Goal: Task Accomplishment & Management: Manage account settings

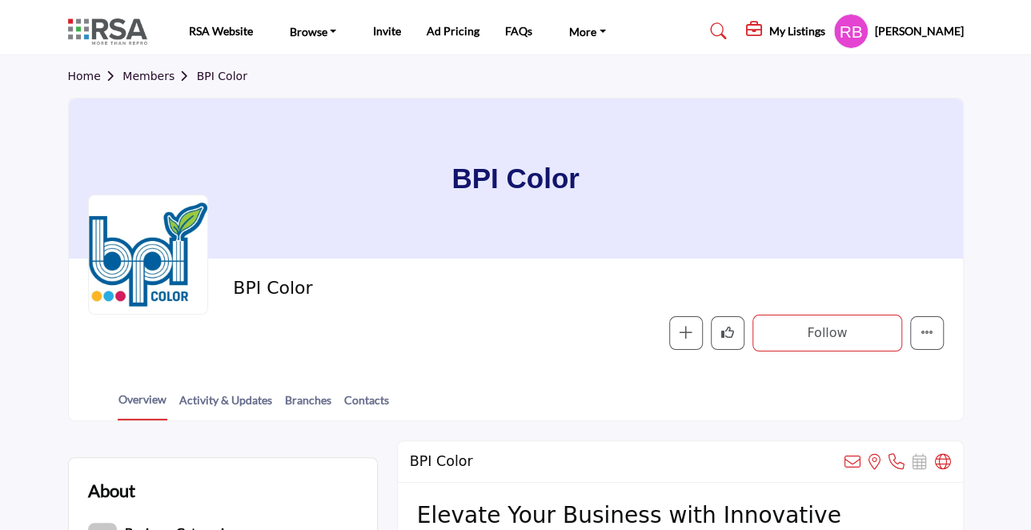
click at [812, 26] on h5 "My Listings" at bounding box center [797, 31] width 56 height 14
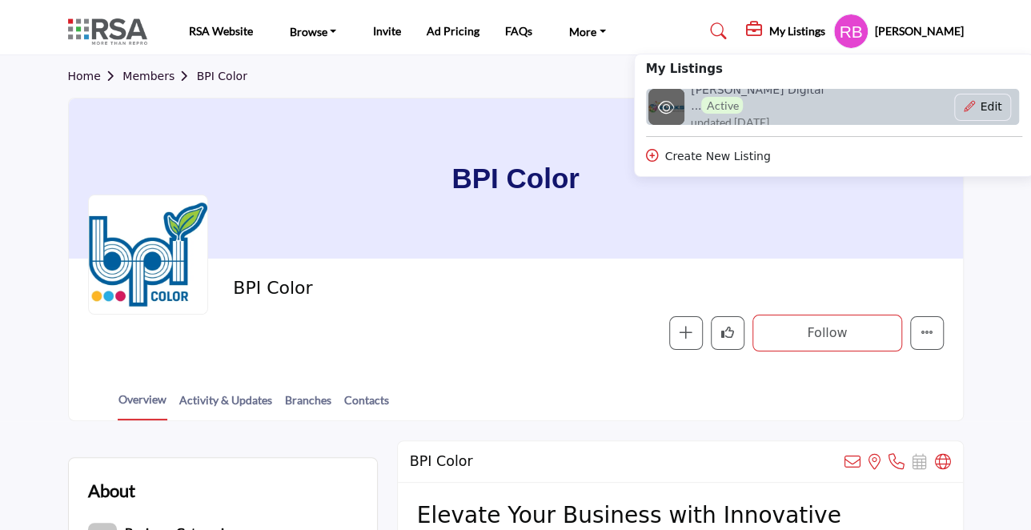
click at [758, 97] on h6 "Burks Digital ... Active" at bounding box center [765, 98] width 149 height 30
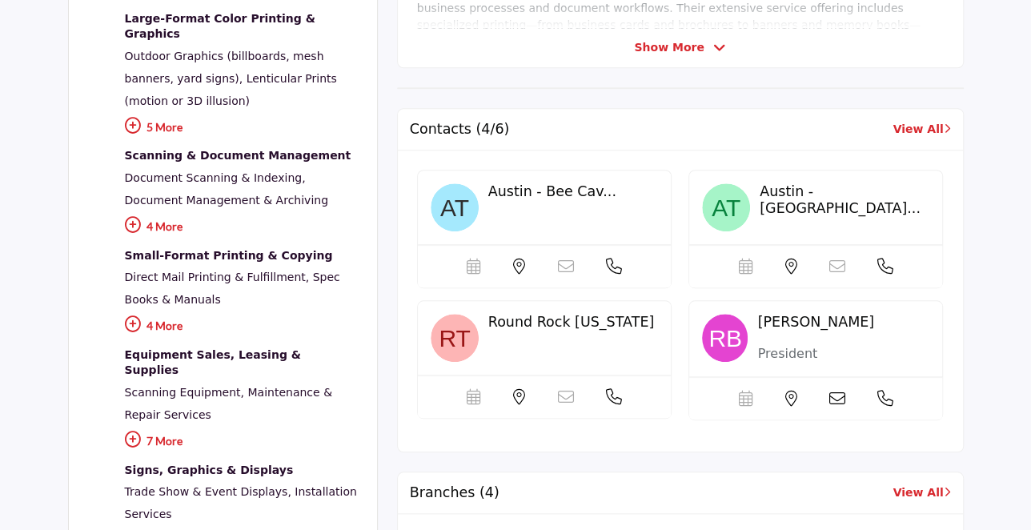
scroll to position [659, 0]
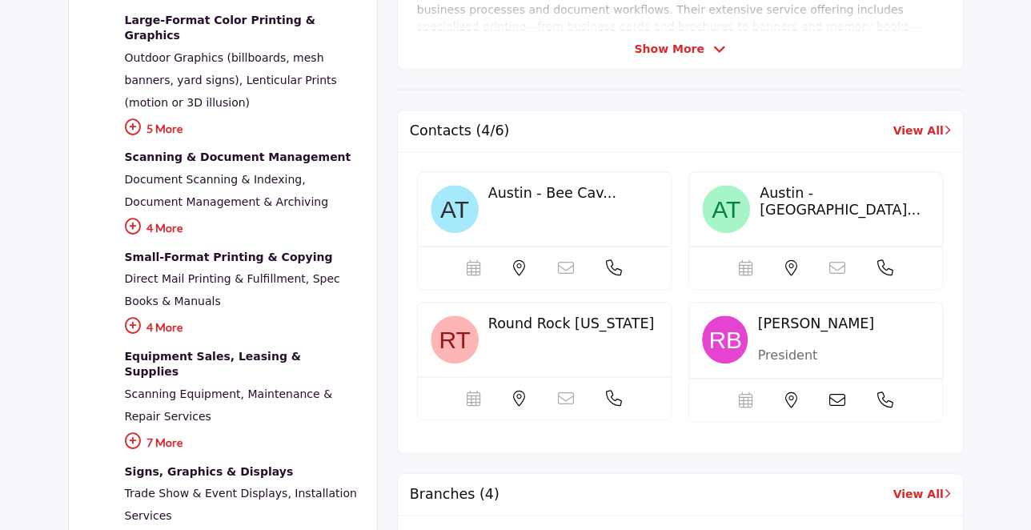
click at [548, 190] on span "Austin - Bee Cav..." at bounding box center [552, 193] width 128 height 16
click at [911, 126] on link "View All" at bounding box center [921, 130] width 58 height 17
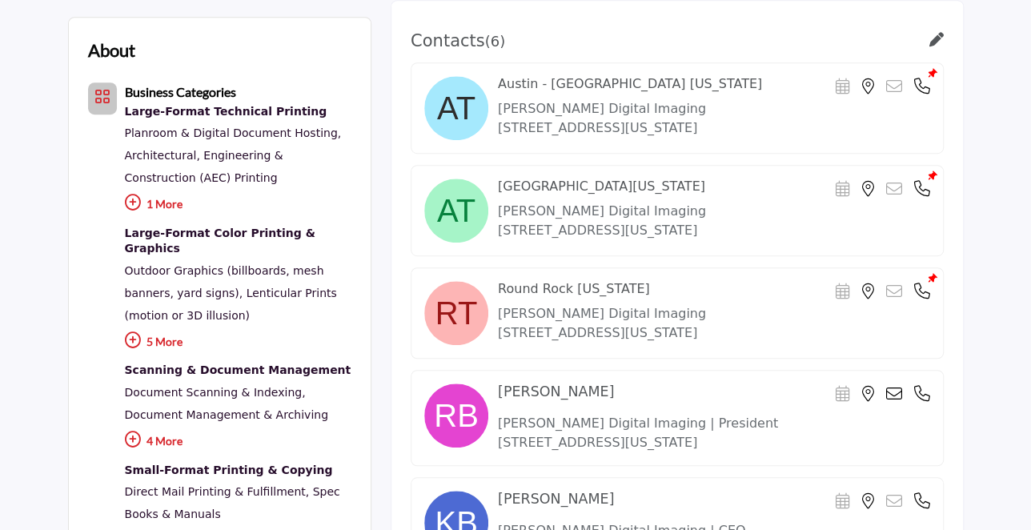
scroll to position [446, 0]
click at [934, 36] on icon at bounding box center [936, 39] width 14 height 14
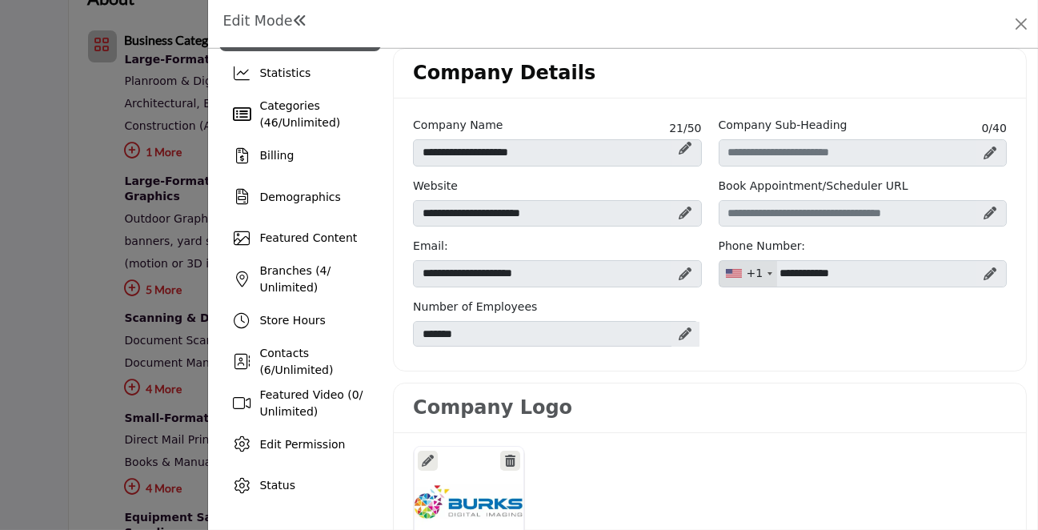
scroll to position [47, 0]
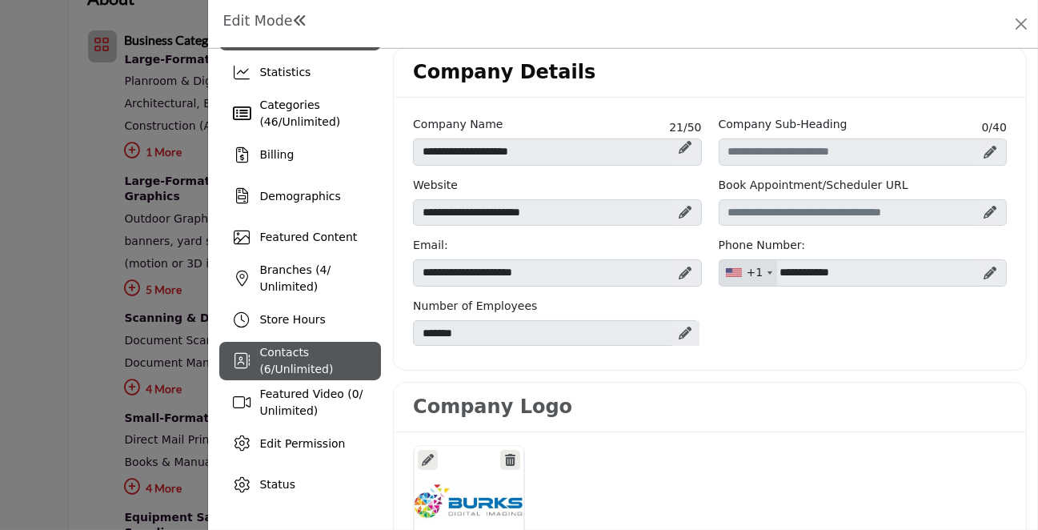
click at [329, 363] on span "Unlimited" at bounding box center [302, 368] width 54 height 13
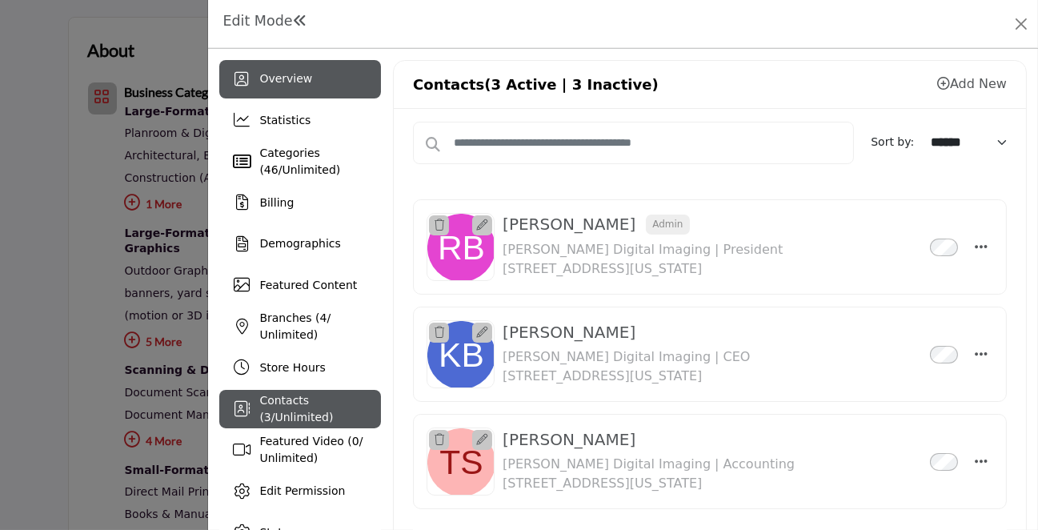
click at [282, 92] on div "Overview" at bounding box center [300, 79] width 162 height 38
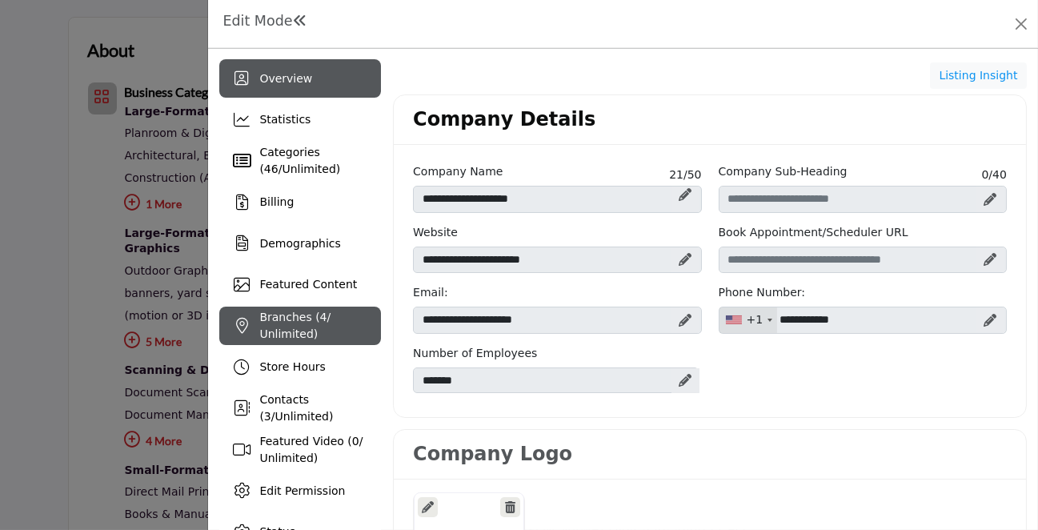
click at [320, 323] on span "4" at bounding box center [323, 316] width 7 height 13
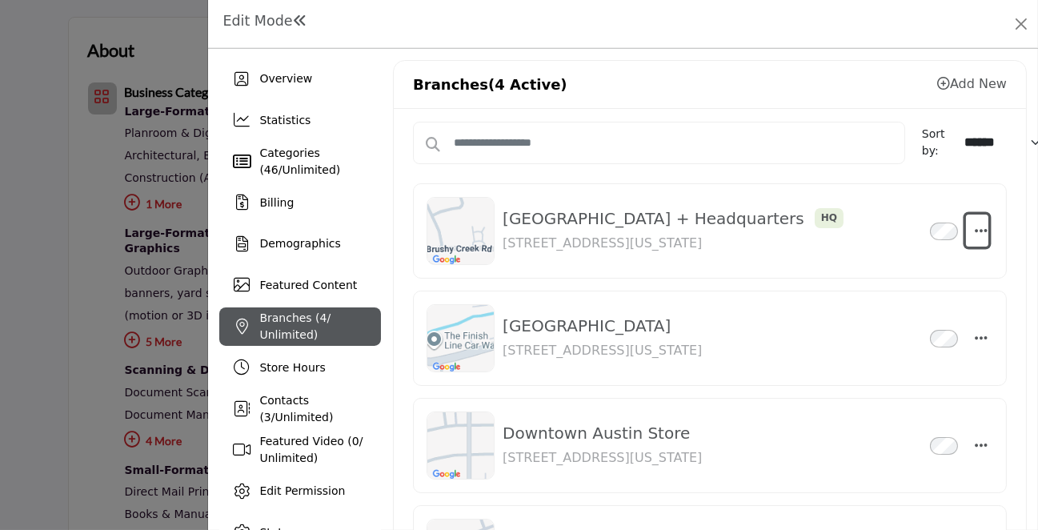
click at [979, 229] on icon "button" at bounding box center [981, 230] width 13 height 14
click at [599, 326] on h3 "Bee Cave Branch Inactive" at bounding box center [602, 325] width 199 height 19
click at [975, 338] on icon "button" at bounding box center [981, 337] width 13 height 14
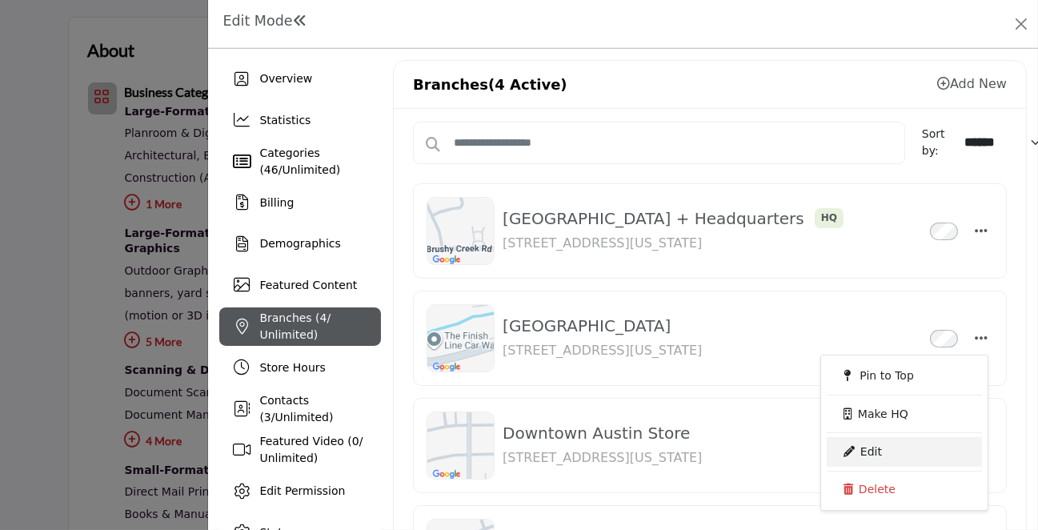
click at [843, 446] on icon at bounding box center [848, 451] width 11 height 11
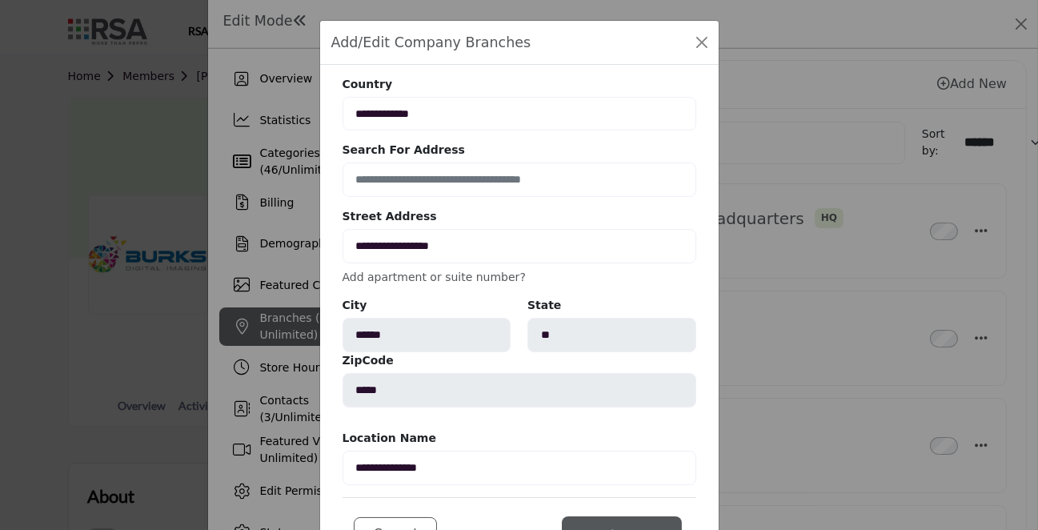
scroll to position [80, 0]
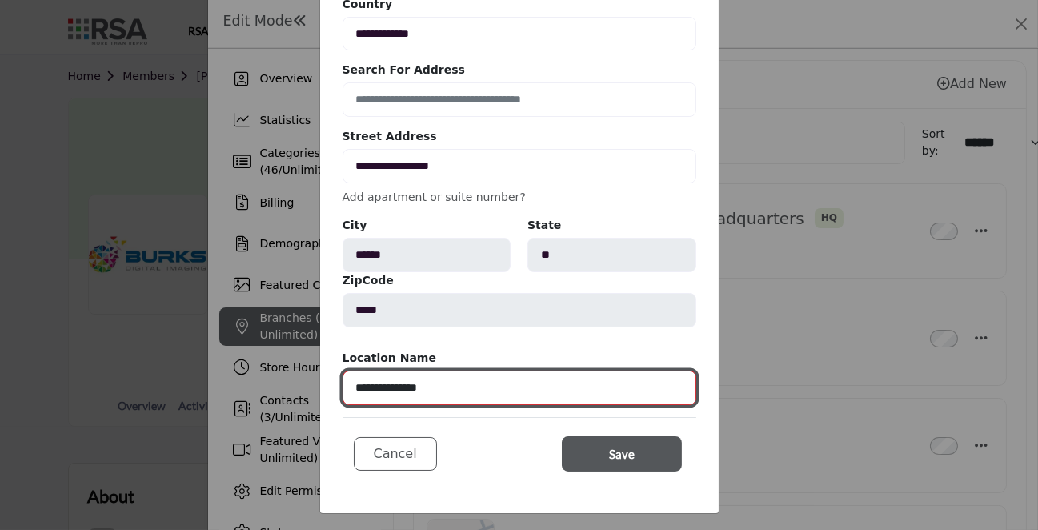
click at [431, 385] on input "**********" at bounding box center [519, 387] width 354 height 34
type input "**********"
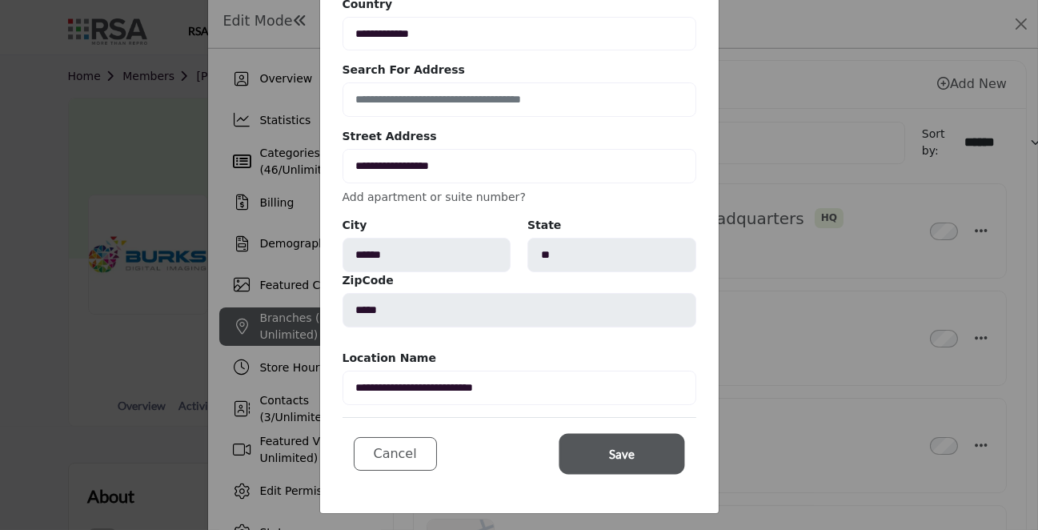
click at [597, 452] on button "Save" at bounding box center [622, 453] width 120 height 35
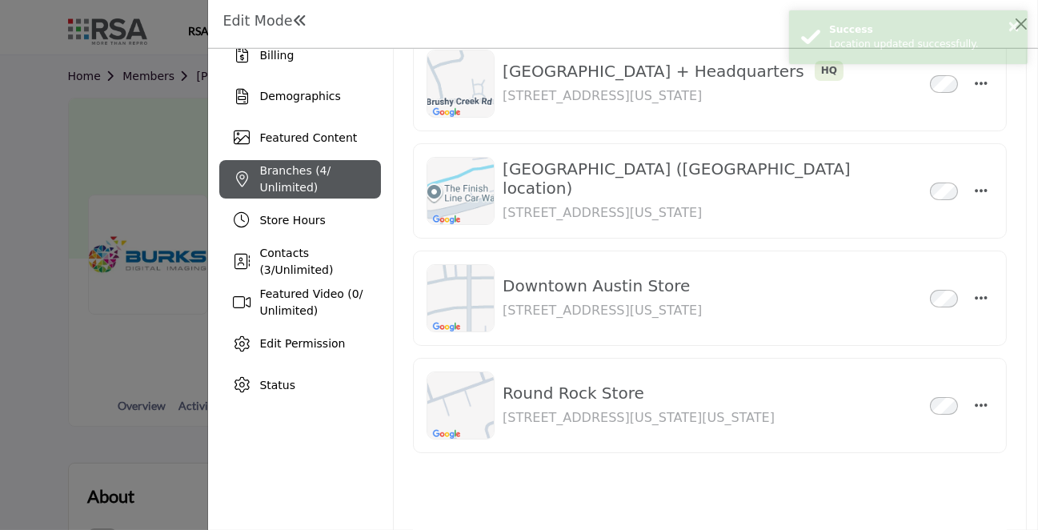
scroll to position [146, 0]
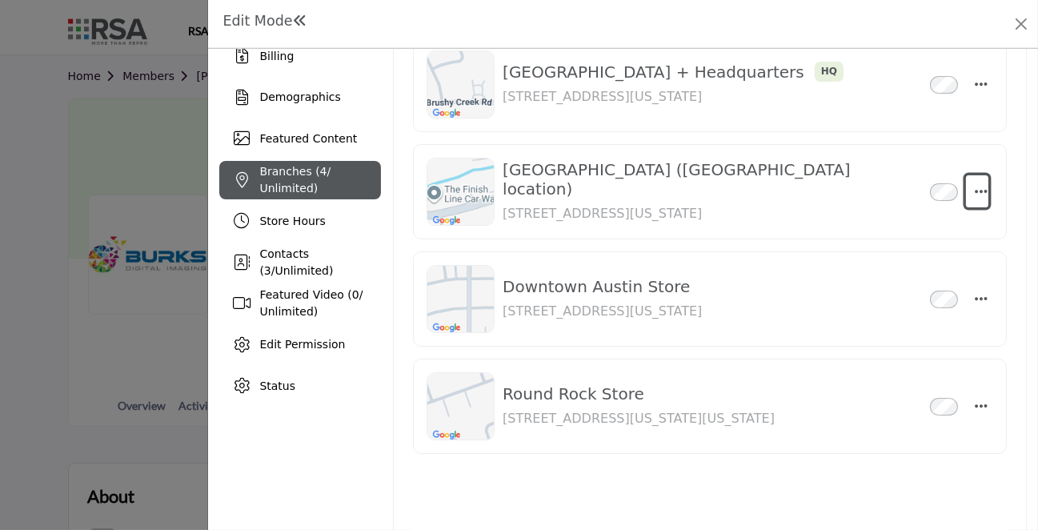
click at [967, 191] on button "button" at bounding box center [977, 191] width 23 height 32
click at [758, 302] on div "Downtown Austin Store Inactive 603 West Avenue, Austin, Texas, USA" at bounding box center [712, 299] width 419 height 44
click at [975, 297] on icon "button" at bounding box center [981, 298] width 13 height 14
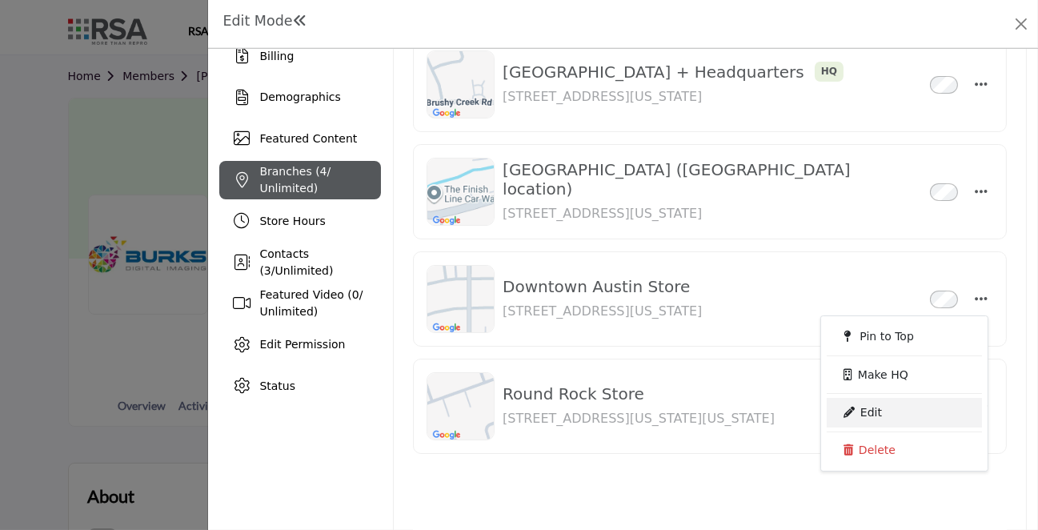
click at [843, 412] on icon at bounding box center [848, 411] width 11 height 11
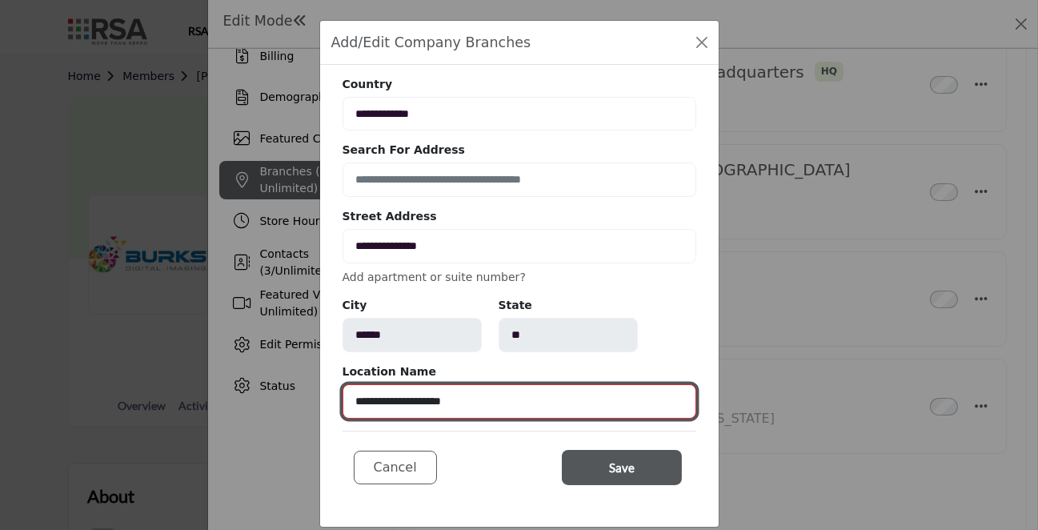
click at [468, 400] on input "**********" at bounding box center [519, 401] width 354 height 34
type input "**********"
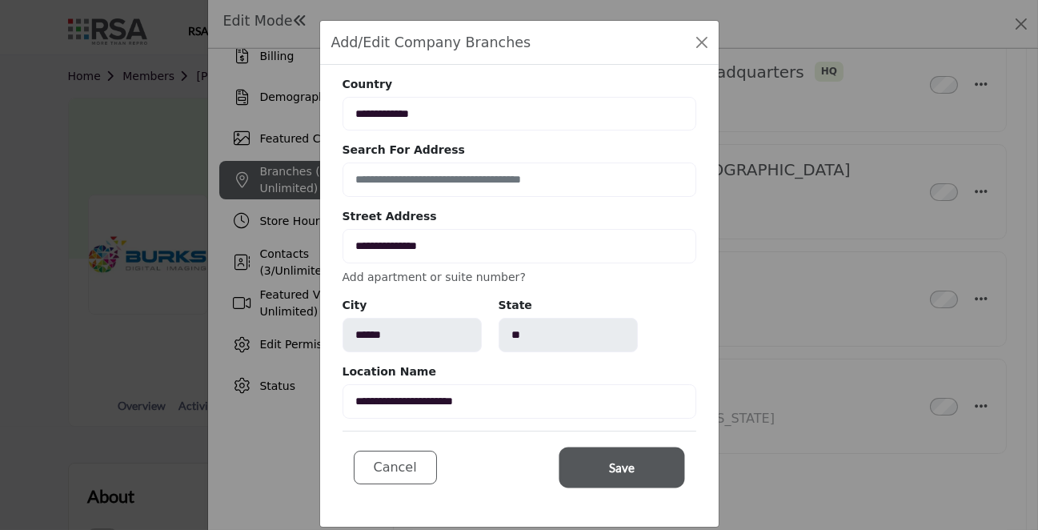
click at [584, 465] on button "Save" at bounding box center [622, 467] width 120 height 35
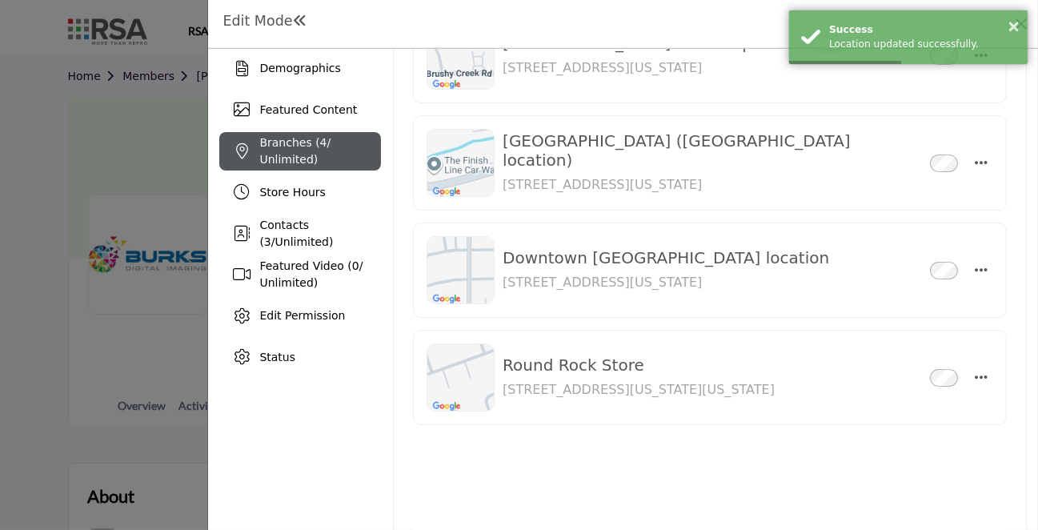
scroll to position [210, 0]
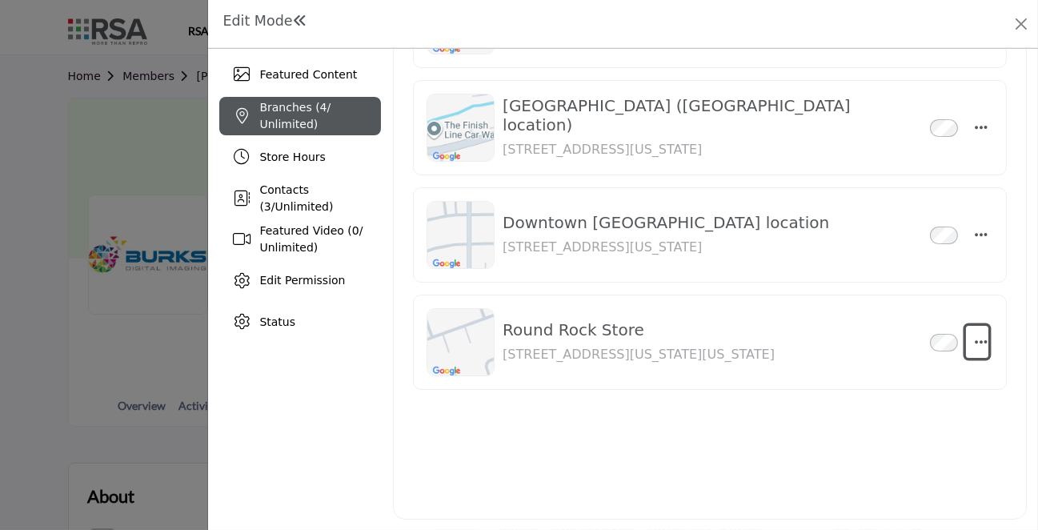
click at [975, 340] on icon "button" at bounding box center [981, 341] width 13 height 14
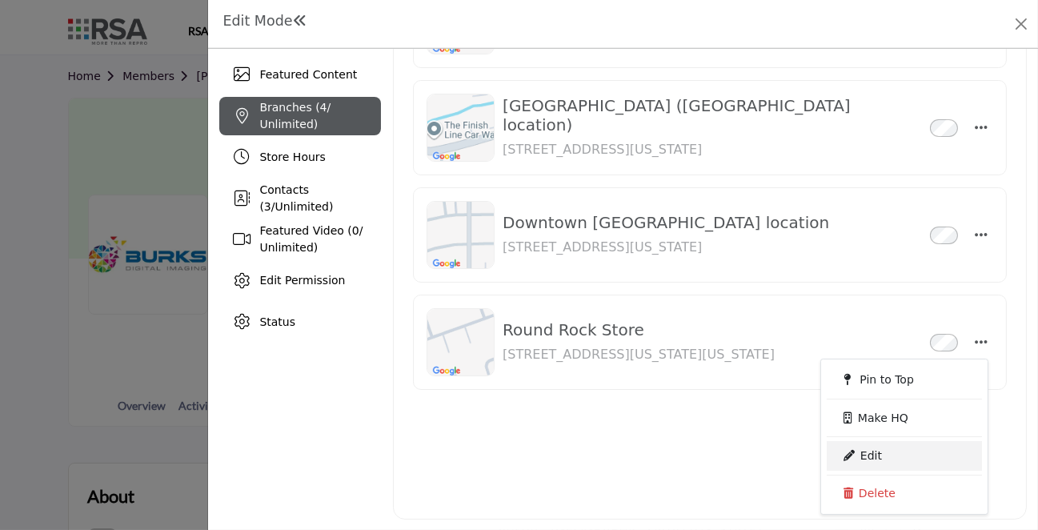
click at [838, 458] on link "Edit" at bounding box center [904, 455] width 155 height 29
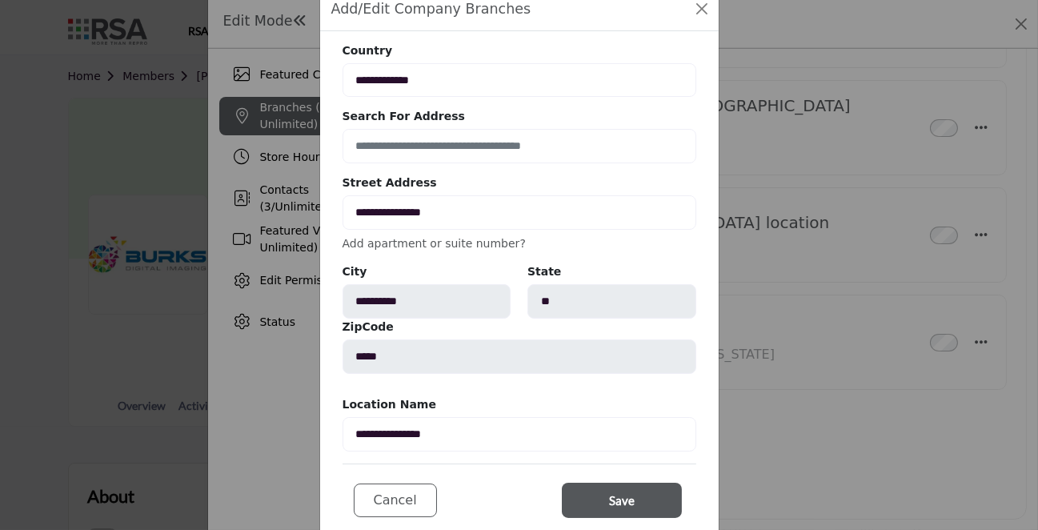
scroll to position [80, 0]
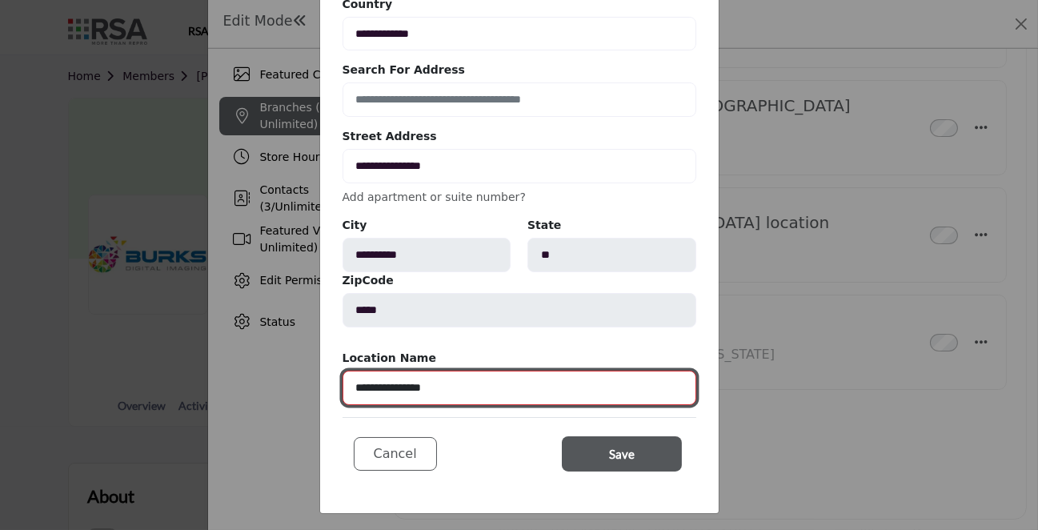
click at [438, 389] on input "**********" at bounding box center [519, 387] width 354 height 34
type input "**********"
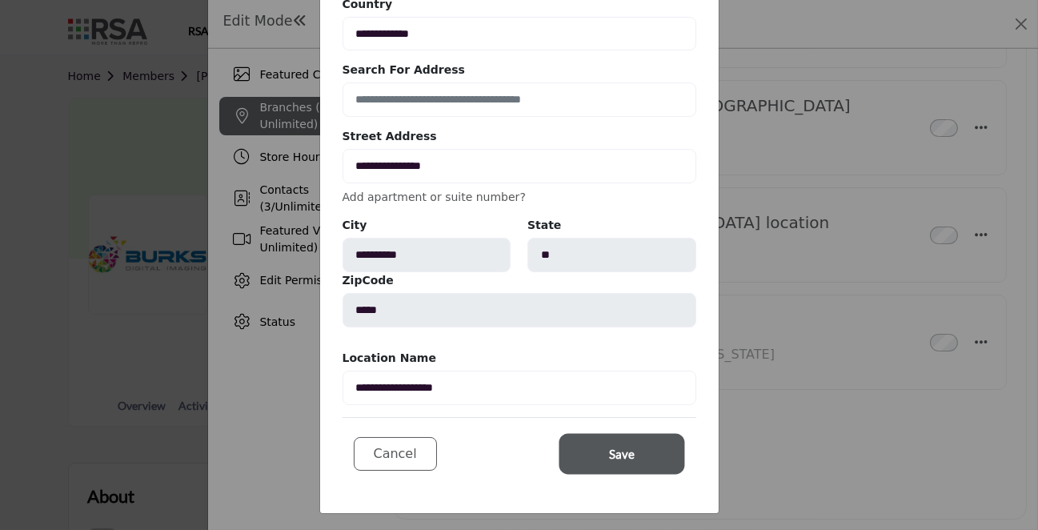
click at [615, 450] on span "Save" at bounding box center [622, 454] width 26 height 18
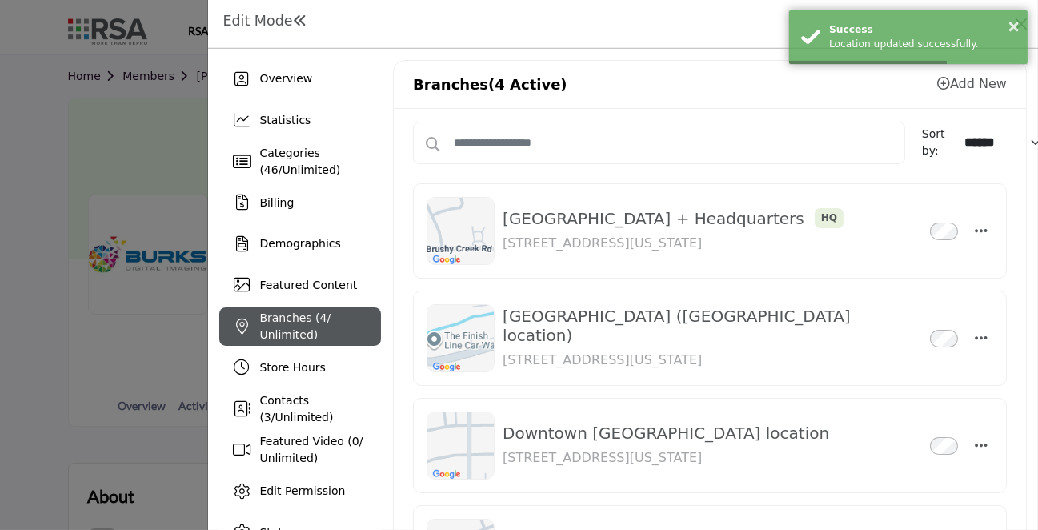
scroll to position [0, 0]
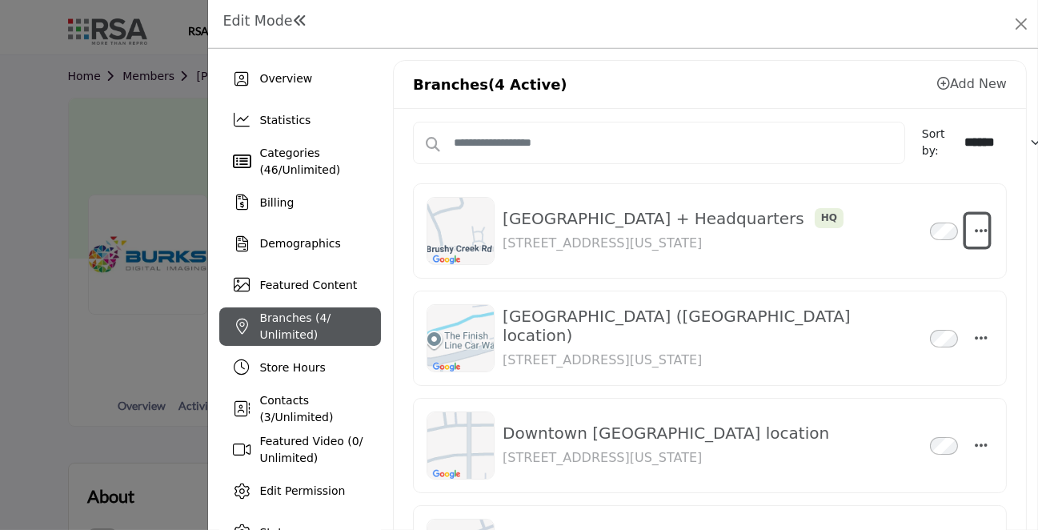
click at [975, 229] on icon "button" at bounding box center [981, 230] width 13 height 14
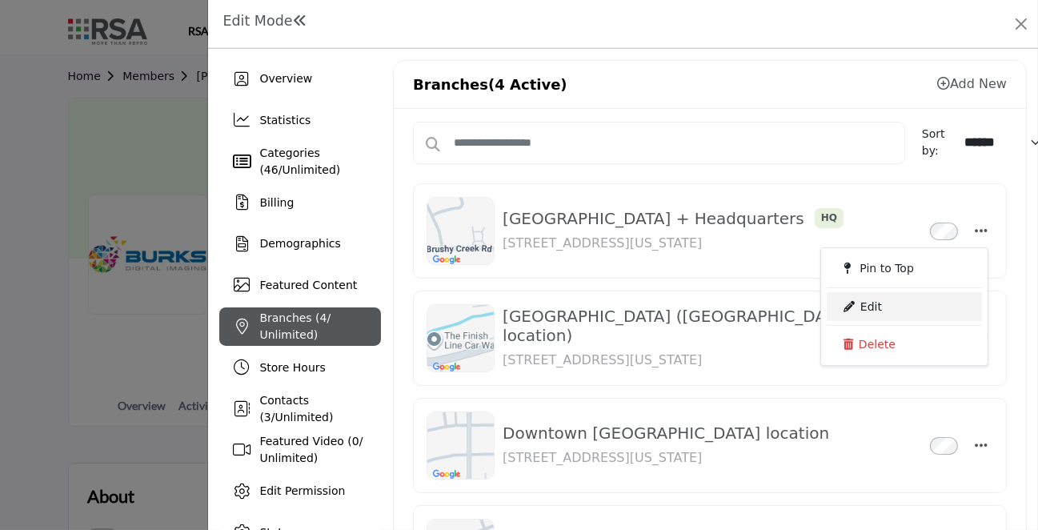
click at [869, 306] on link "Edit" at bounding box center [904, 306] width 155 height 29
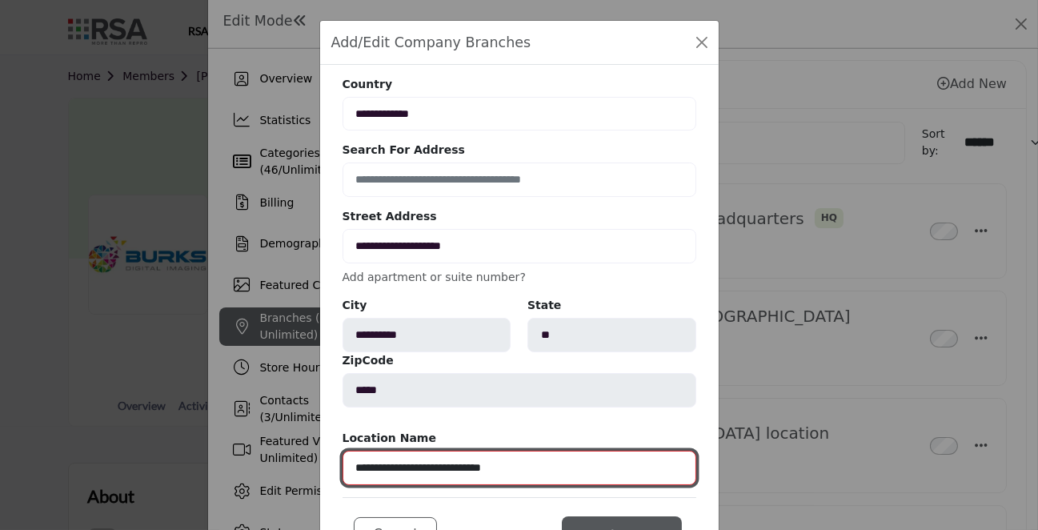
click at [430, 467] on input "**********" at bounding box center [519, 467] width 354 height 34
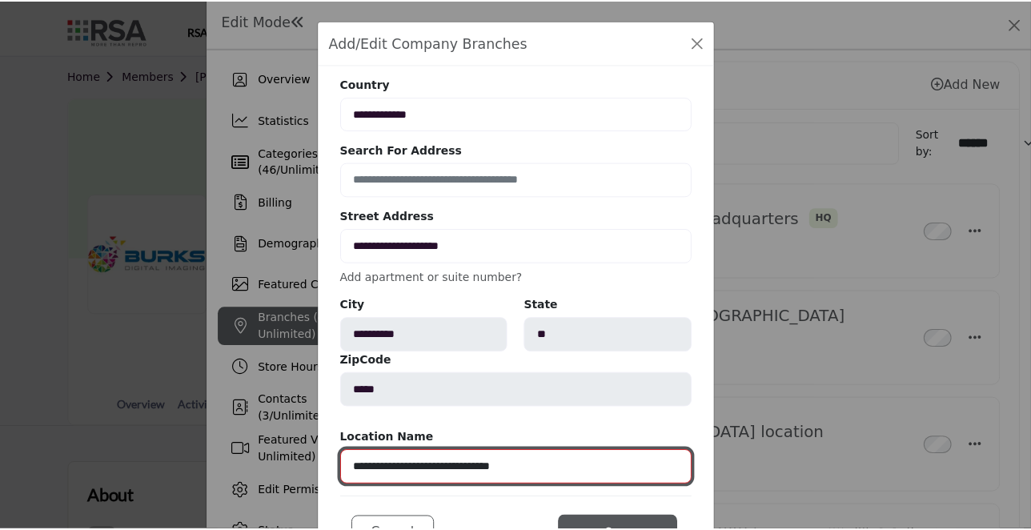
scroll to position [80, 0]
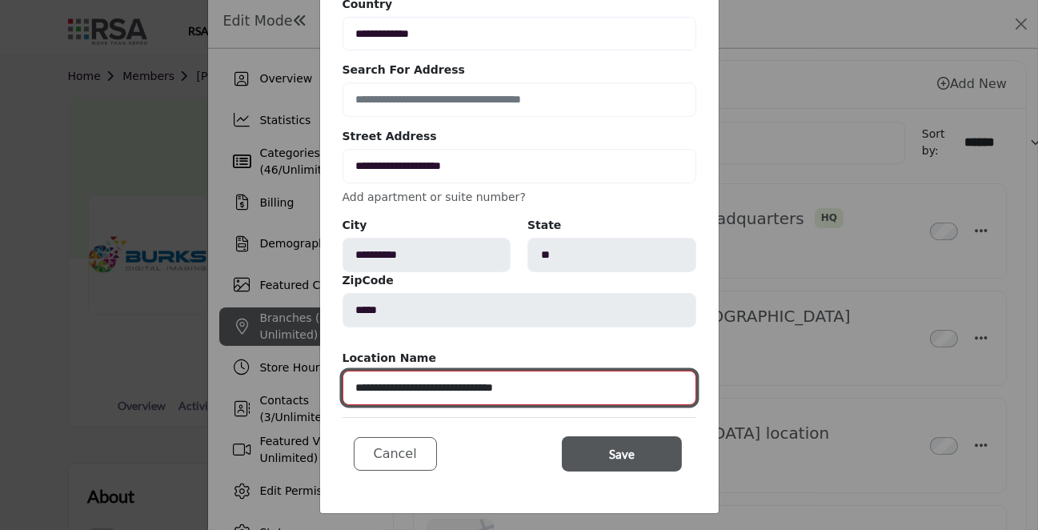
type input "**********"
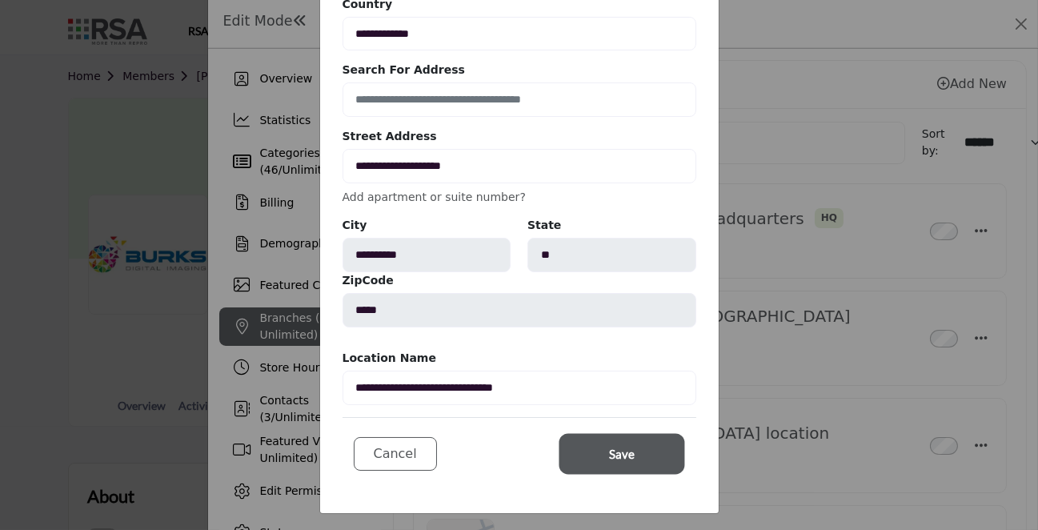
click at [611, 452] on span "Save" at bounding box center [622, 454] width 26 height 18
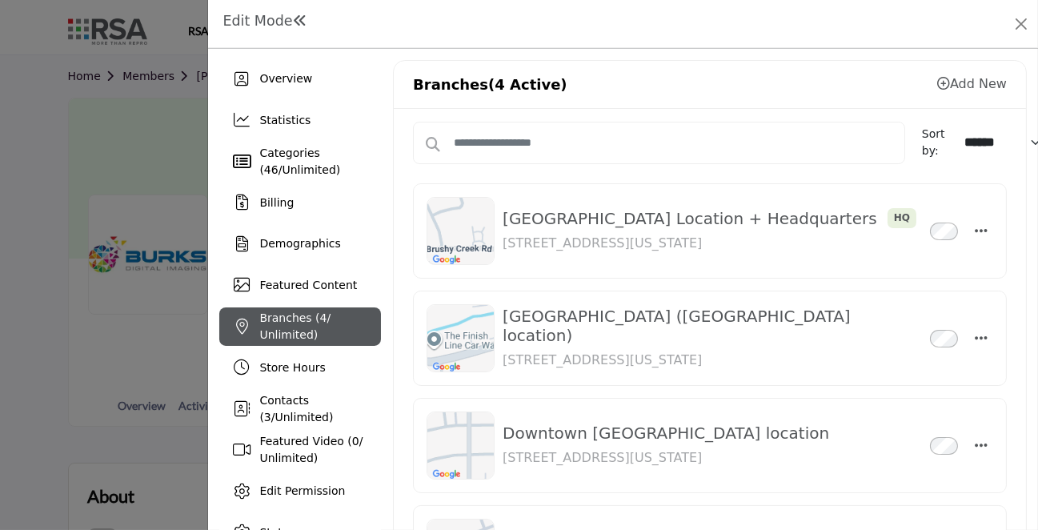
click at [338, 311] on div "Branches ( 4 / Unlimited)" at bounding box center [300, 326] width 162 height 38
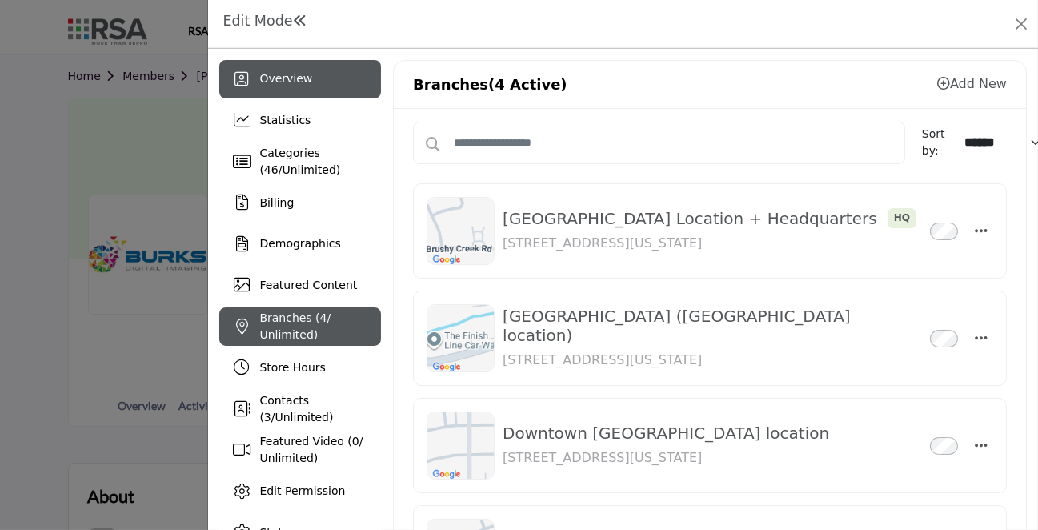
click at [282, 82] on span "Overview" at bounding box center [285, 78] width 53 height 13
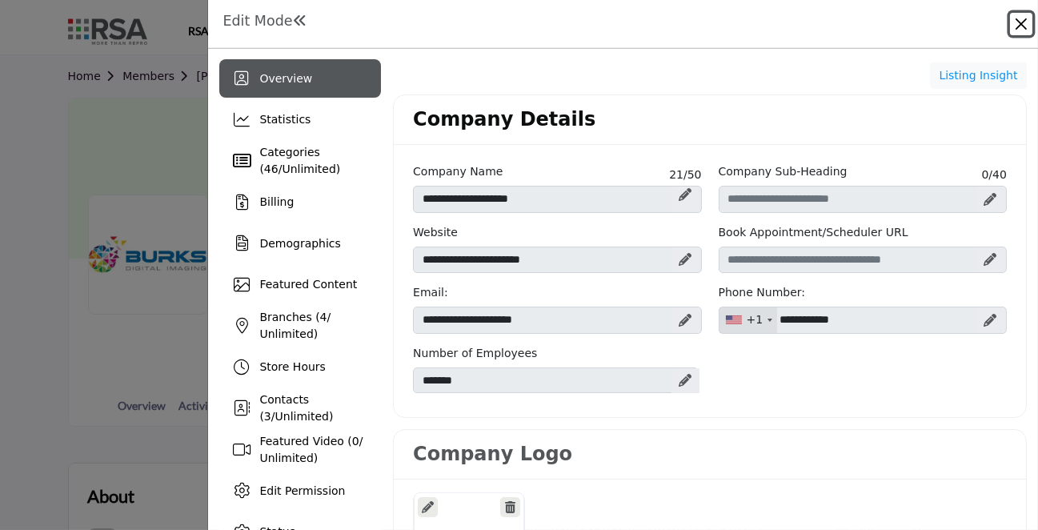
click at [1017, 23] on button "Close" at bounding box center [1021, 24] width 22 height 22
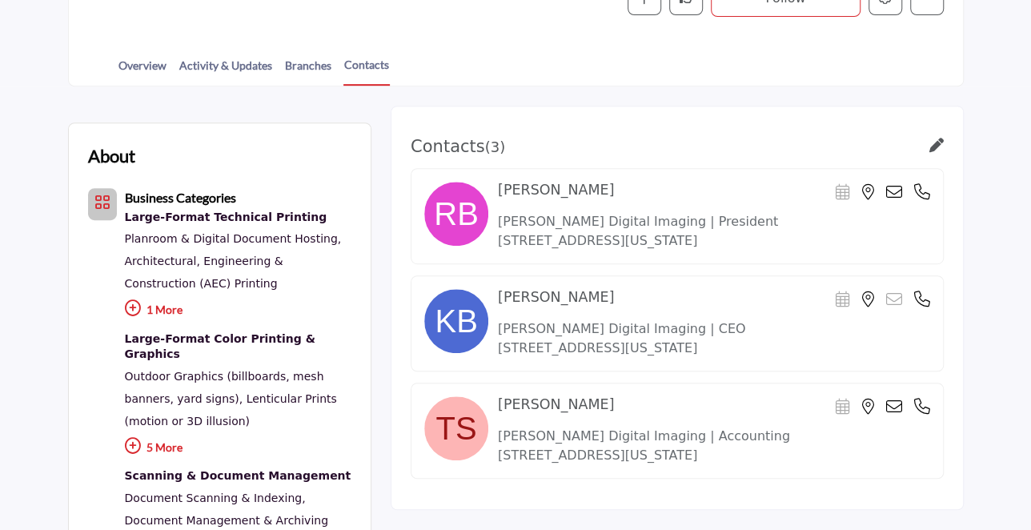
scroll to position [350, 0]
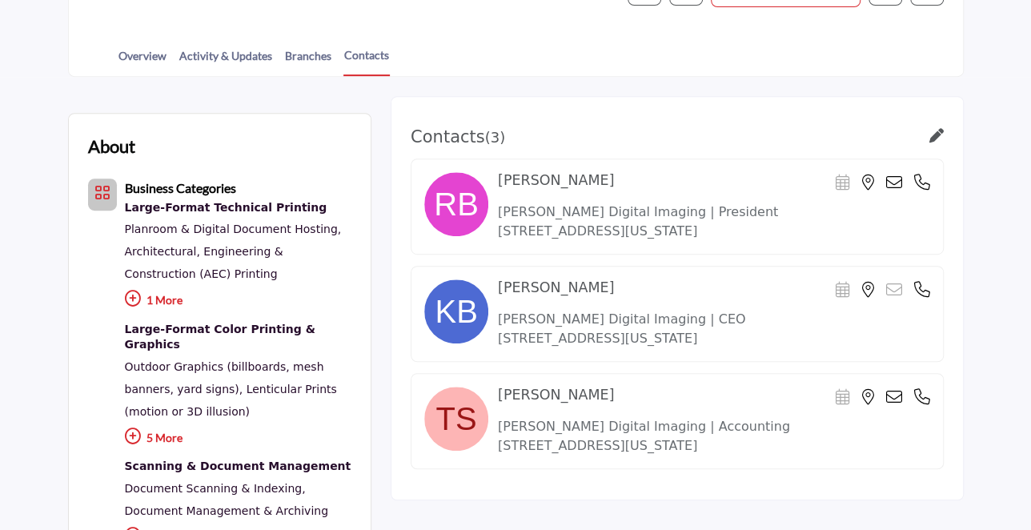
click at [752, 386] on div "Tammi Sharpe Scheduler URL is currently unavailable for this contact." at bounding box center [714, 397] width 432 height 22
click at [939, 141] on link at bounding box center [936, 137] width 14 height 18
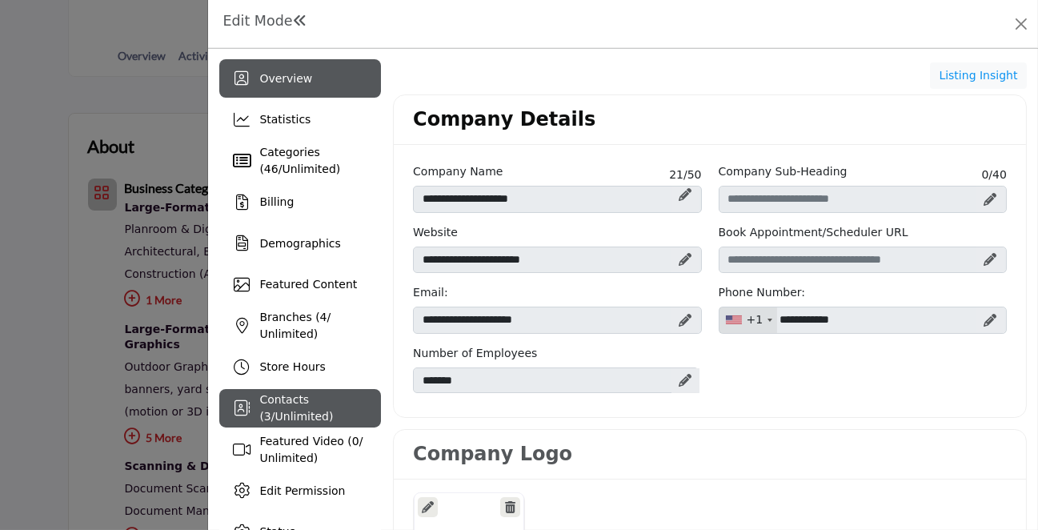
click at [329, 410] on span "Unlimited" at bounding box center [302, 416] width 54 height 13
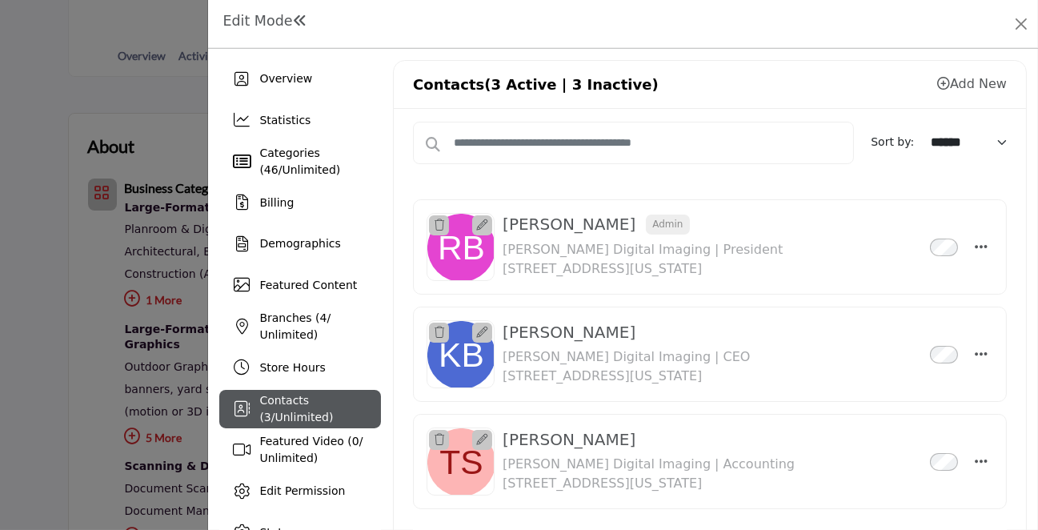
drag, startPoint x: 640, startPoint y: 438, endPoint x: 721, endPoint y: 446, distance: 81.2
click at [721, 446] on div "Tammi Sharpe Inactive Burks Digital Imaging | Accounting 301 Brushy Creek Road,…" at bounding box center [649, 461] width 292 height 63
click at [975, 458] on icon "Select Droddown options" at bounding box center [981, 461] width 13 height 14
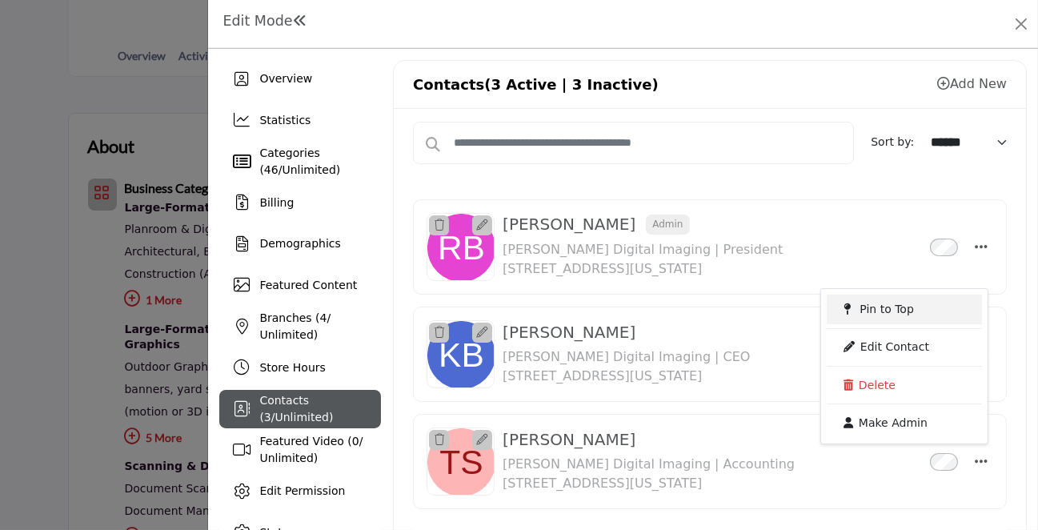
click at [871, 312] on span "Pin to Top" at bounding box center [886, 308] width 54 height 13
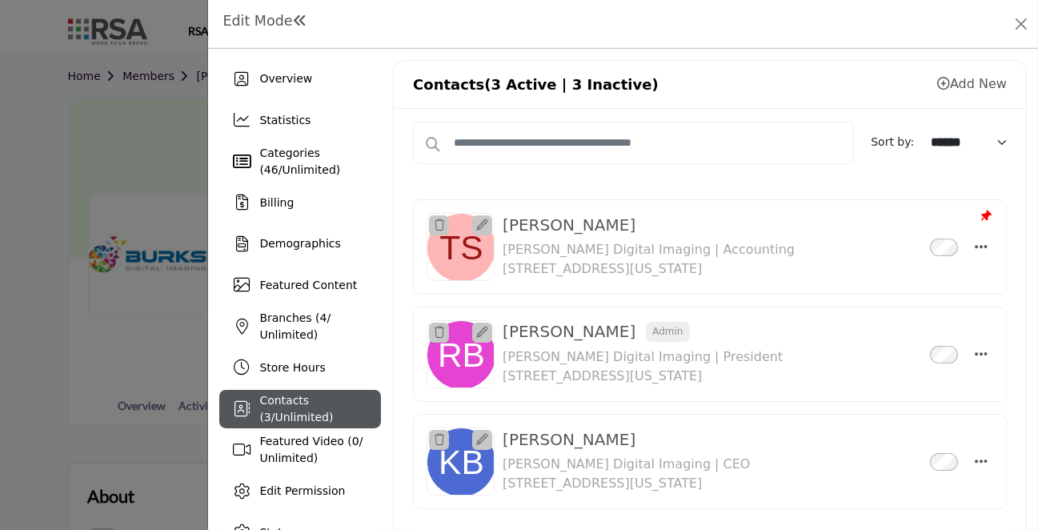
click at [979, 212] on icon at bounding box center [986, 216] width 14 height 14
click at [979, 350] on icon "Select Droddown options" at bounding box center [981, 353] width 13 height 14
click at [843, 346] on div "Romi Bodin Admin Inactive Burks Digital Imaging | President 301 Brushy Creek Ro…" at bounding box center [712, 353] width 419 height 63
click at [975, 240] on icon "Select Droddown options" at bounding box center [981, 246] width 13 height 14
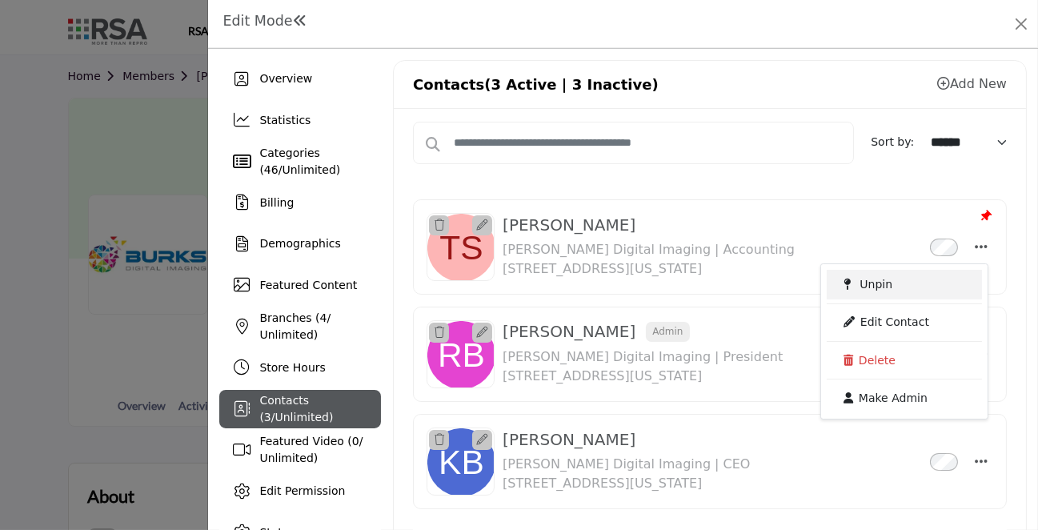
click at [869, 290] on link "Unpin" at bounding box center [904, 284] width 155 height 29
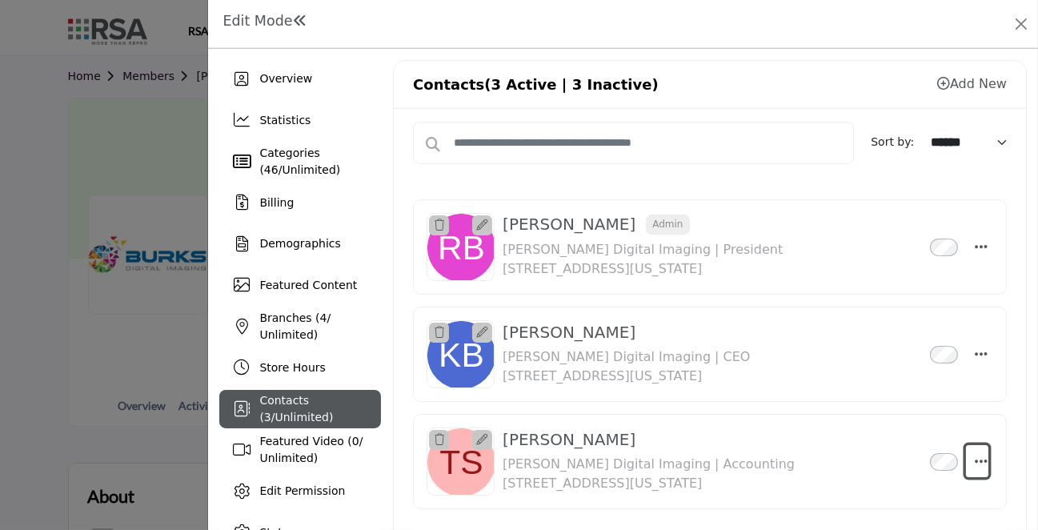
click at [975, 457] on icon "Select Droddown options" at bounding box center [981, 461] width 13 height 14
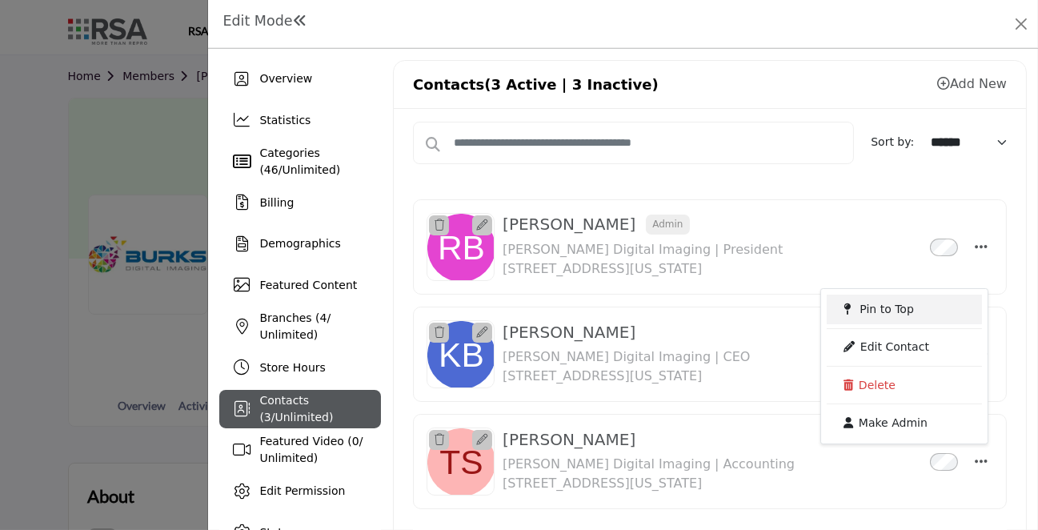
click at [875, 310] on span "Pin to Top" at bounding box center [886, 308] width 54 height 13
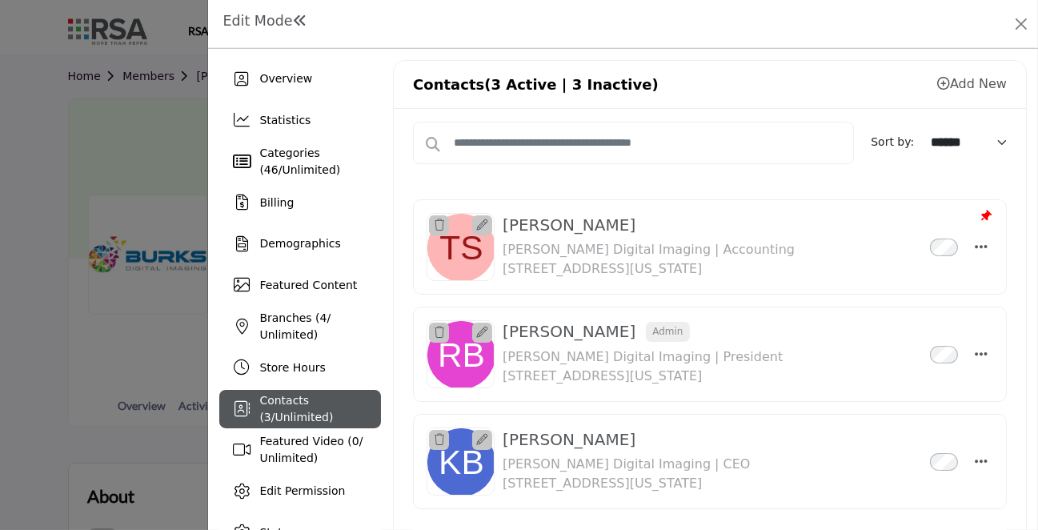
click at [247, 20] on h1 "Edit Mode" at bounding box center [264, 21] width 84 height 17
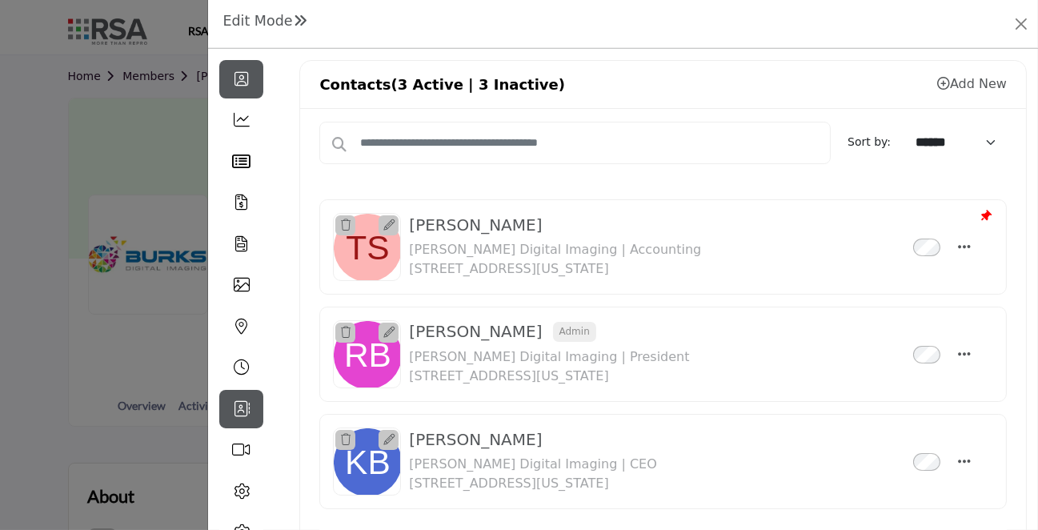
click at [244, 81] on icon at bounding box center [241, 79] width 14 height 16
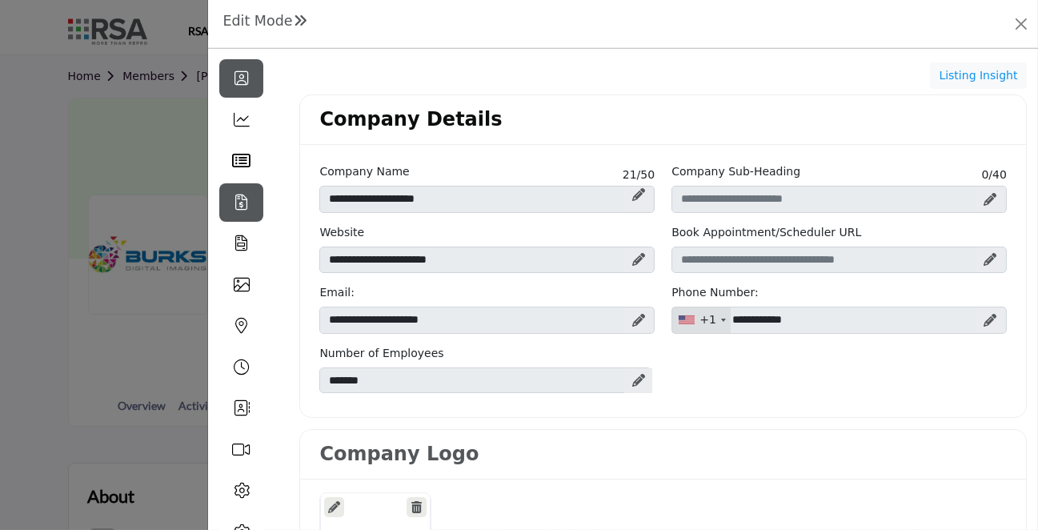
click at [242, 204] on icon at bounding box center [241, 202] width 12 height 16
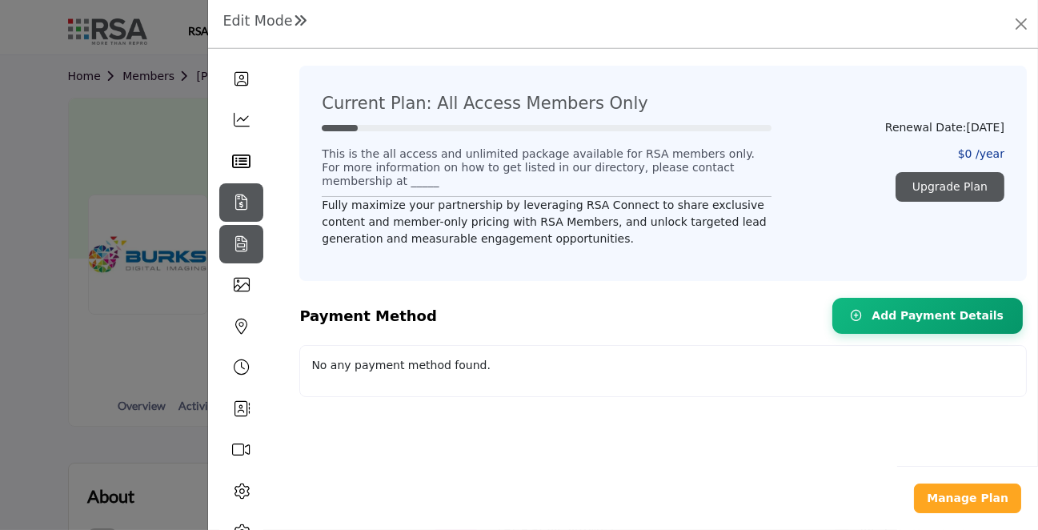
click at [242, 248] on icon at bounding box center [241, 244] width 12 height 16
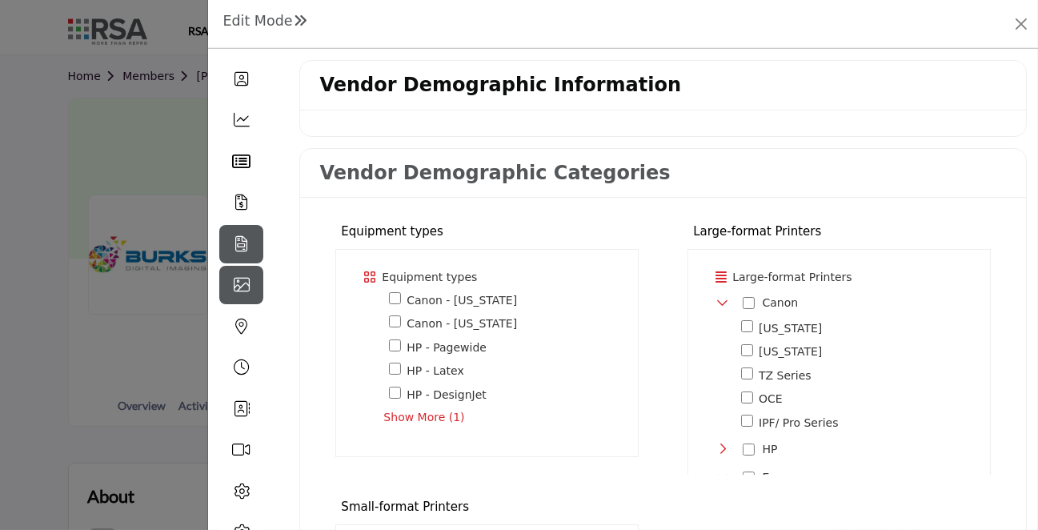
click at [238, 286] on icon at bounding box center [242, 285] width 16 height 16
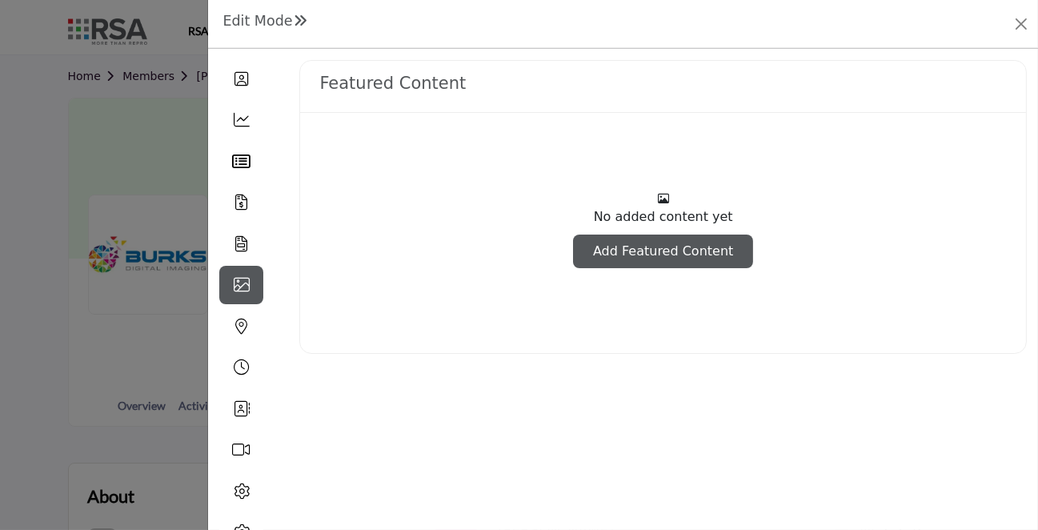
click at [652, 248] on link "Add Featured Content" at bounding box center [663, 251] width 180 height 34
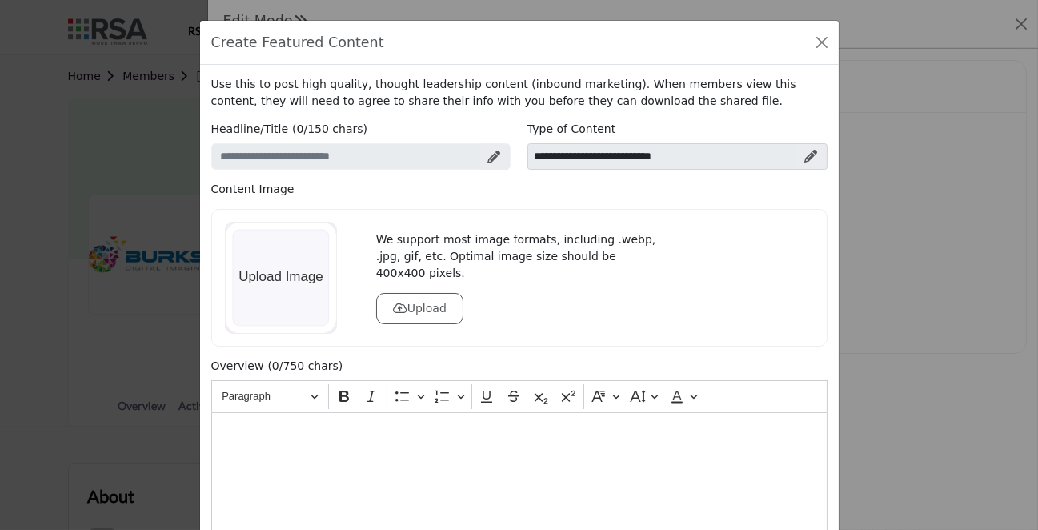
click at [294, 298] on div at bounding box center [281, 278] width 112 height 112
click at [815, 42] on button "Close" at bounding box center [822, 42] width 22 height 22
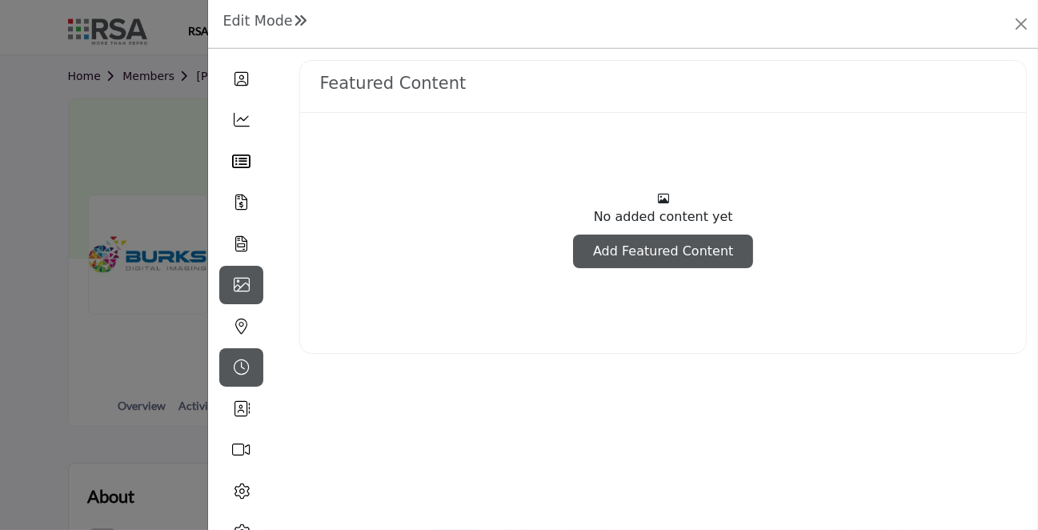
click at [239, 370] on icon at bounding box center [242, 367] width 16 height 16
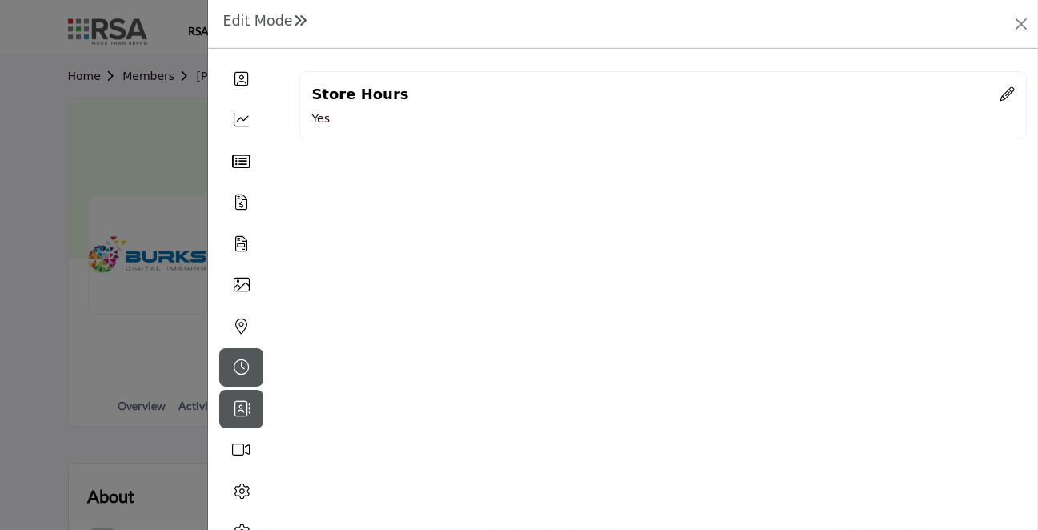
click at [244, 415] on icon at bounding box center [242, 409] width 16 height 16
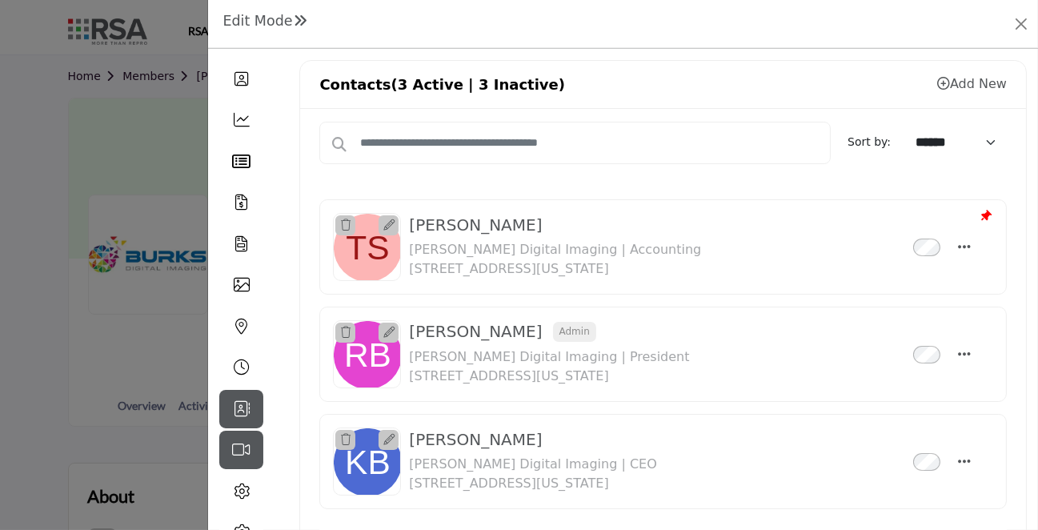
click at [246, 455] on icon at bounding box center [241, 450] width 18 height 16
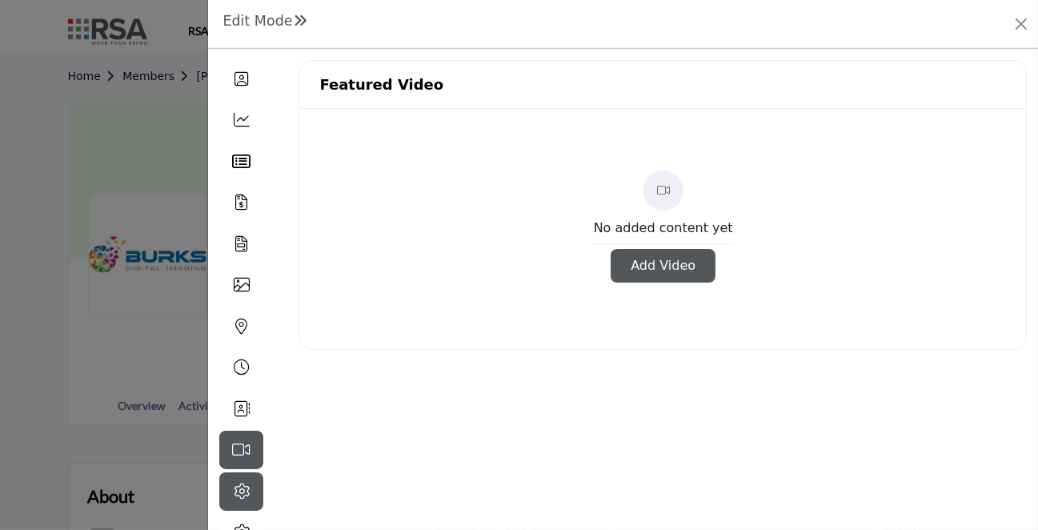
click at [246, 494] on icon at bounding box center [242, 491] width 16 height 16
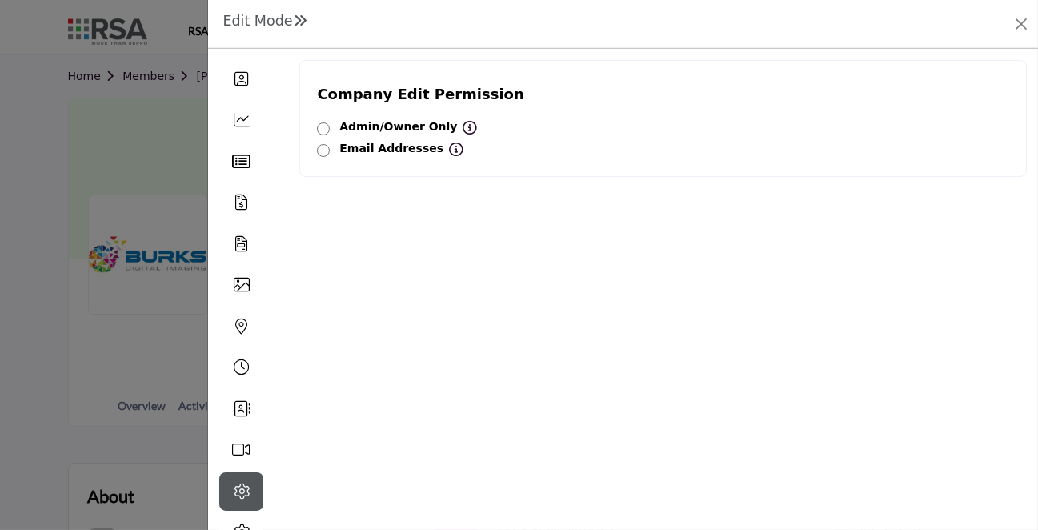
click at [266, 22] on h1 "Edit Mode" at bounding box center [264, 21] width 84 height 17
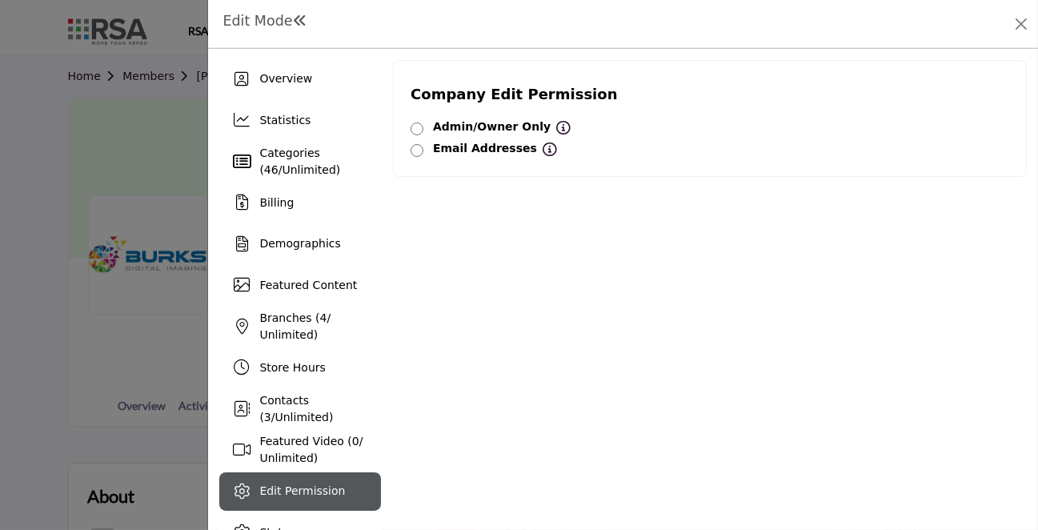
click at [266, 22] on h1 "Edit Mode" at bounding box center [264, 21] width 84 height 17
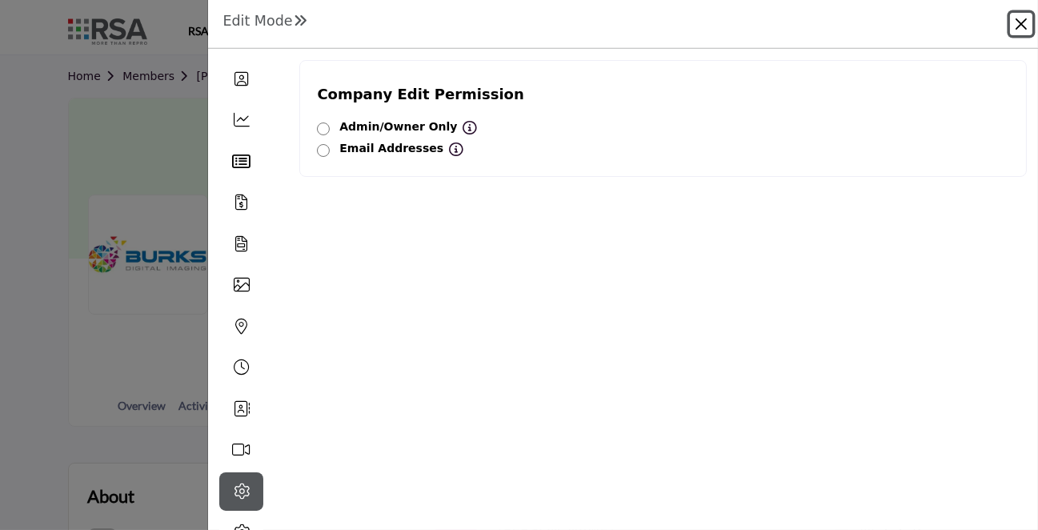
click at [1021, 22] on button "Close" at bounding box center [1021, 24] width 22 height 22
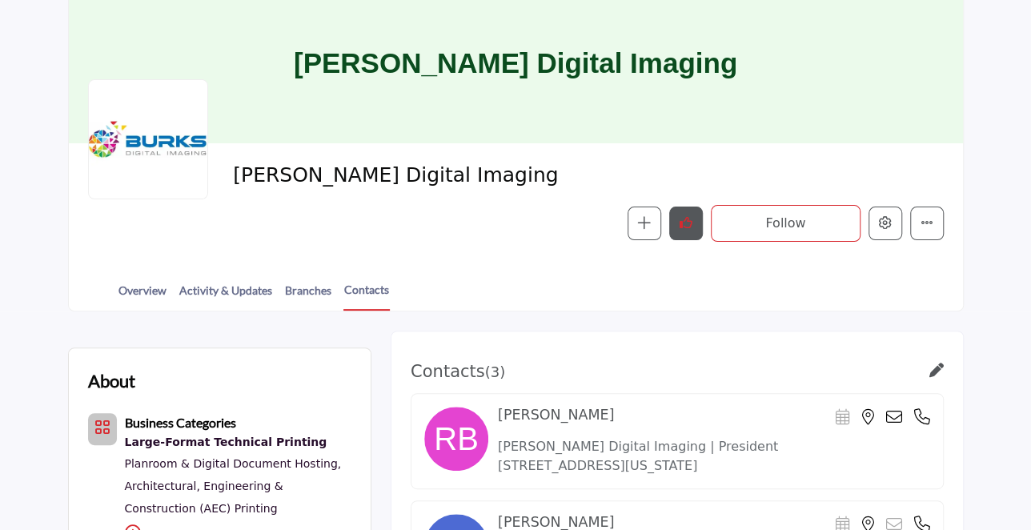
scroll to position [120, 0]
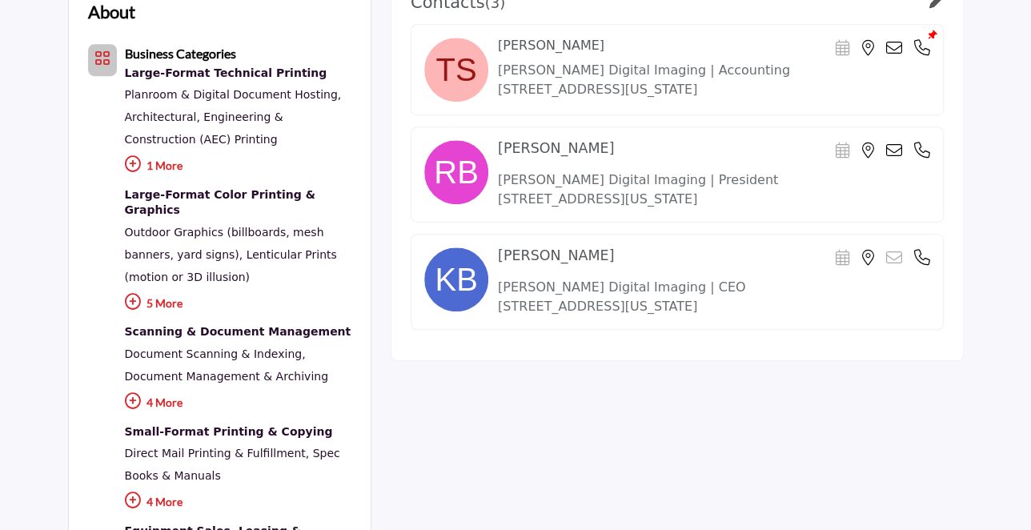
scroll to position [503, 0]
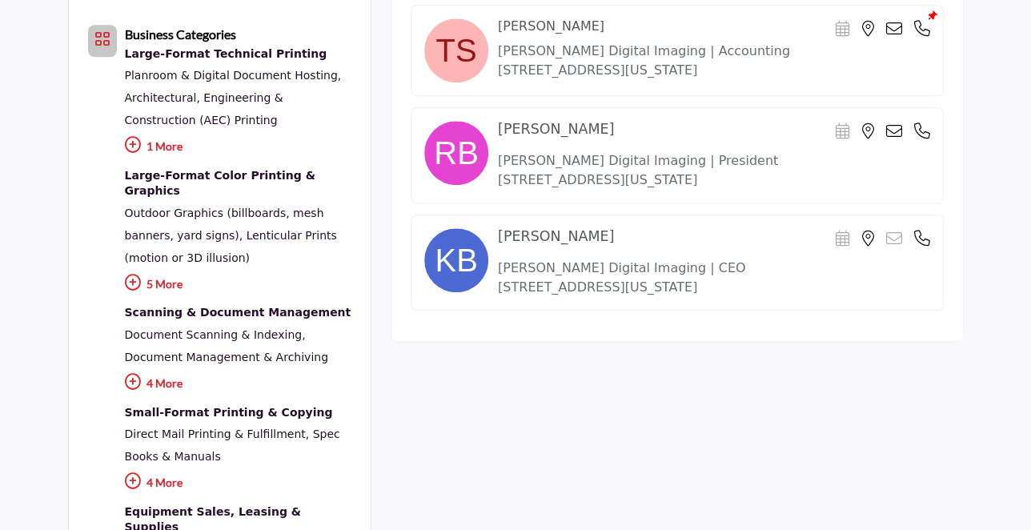
click at [130, 274] on icon at bounding box center [133, 282] width 16 height 16
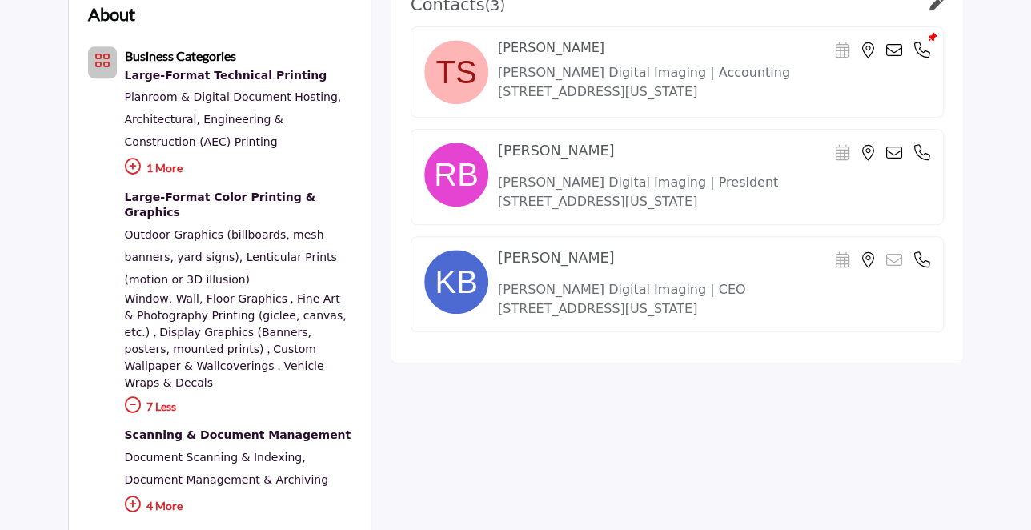
scroll to position [0, 0]
